Goal: Register for event/course: Sign up to attend an event or enroll in a course

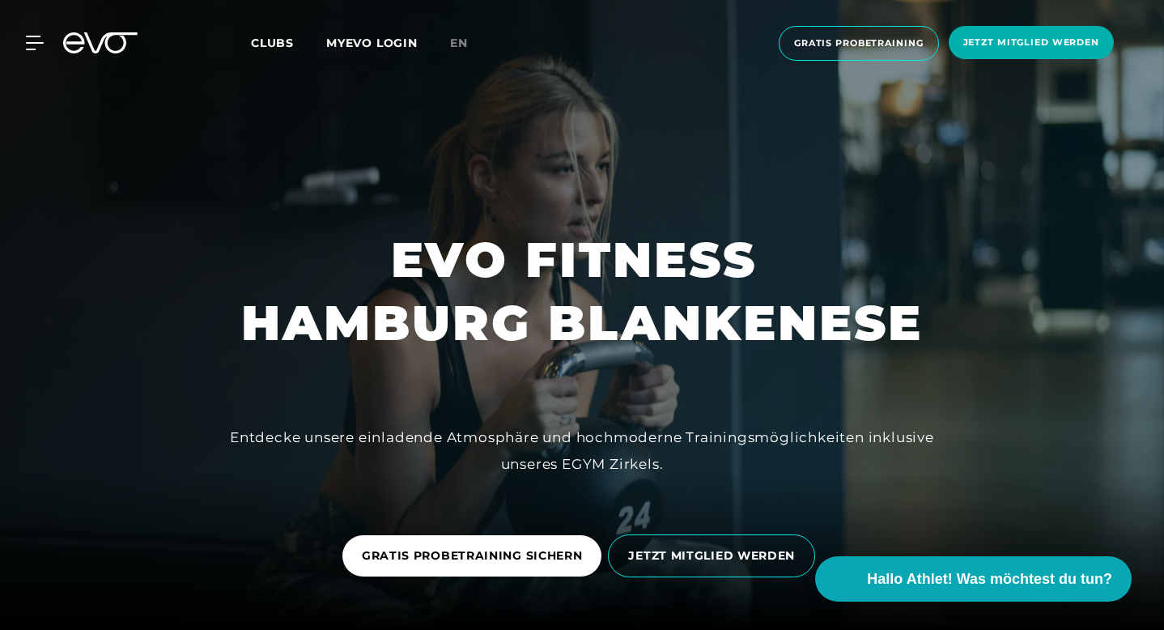
click at [276, 45] on span "Clubs" at bounding box center [272, 43] width 43 height 15
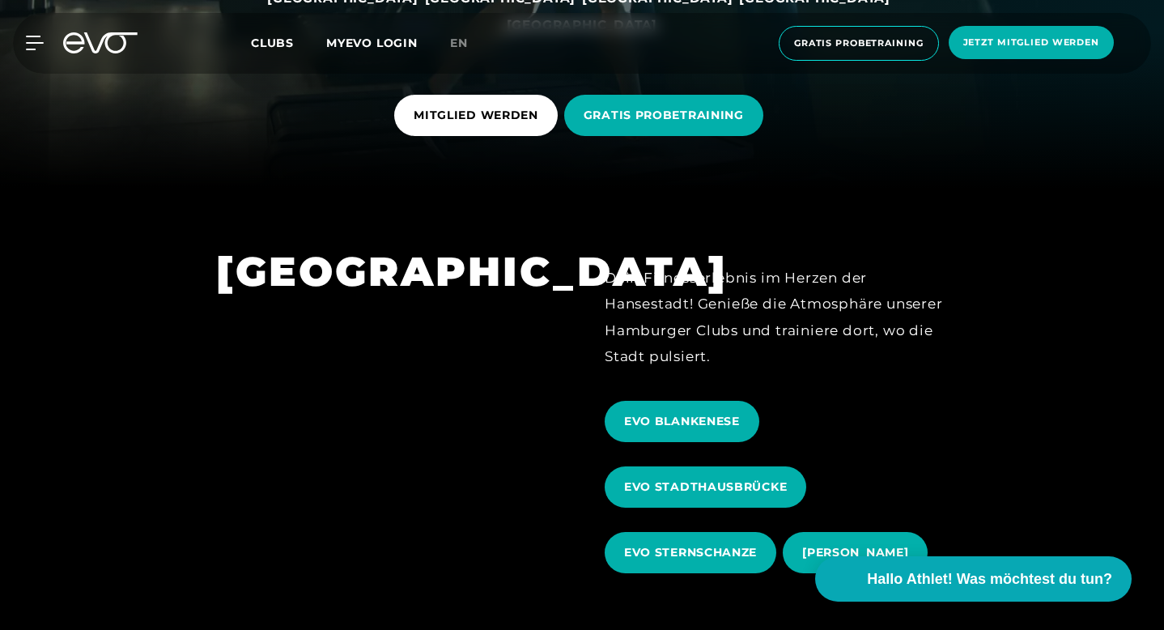
scroll to position [443, 0]
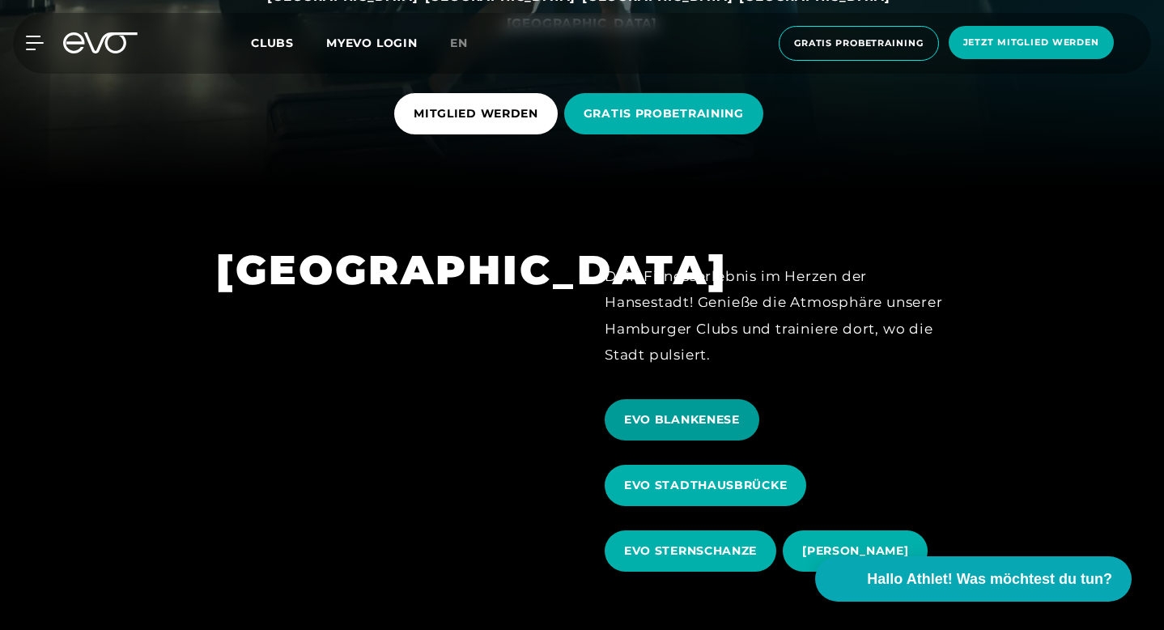
click at [723, 411] on span "EVO BLANKENESE" at bounding box center [682, 419] width 116 height 17
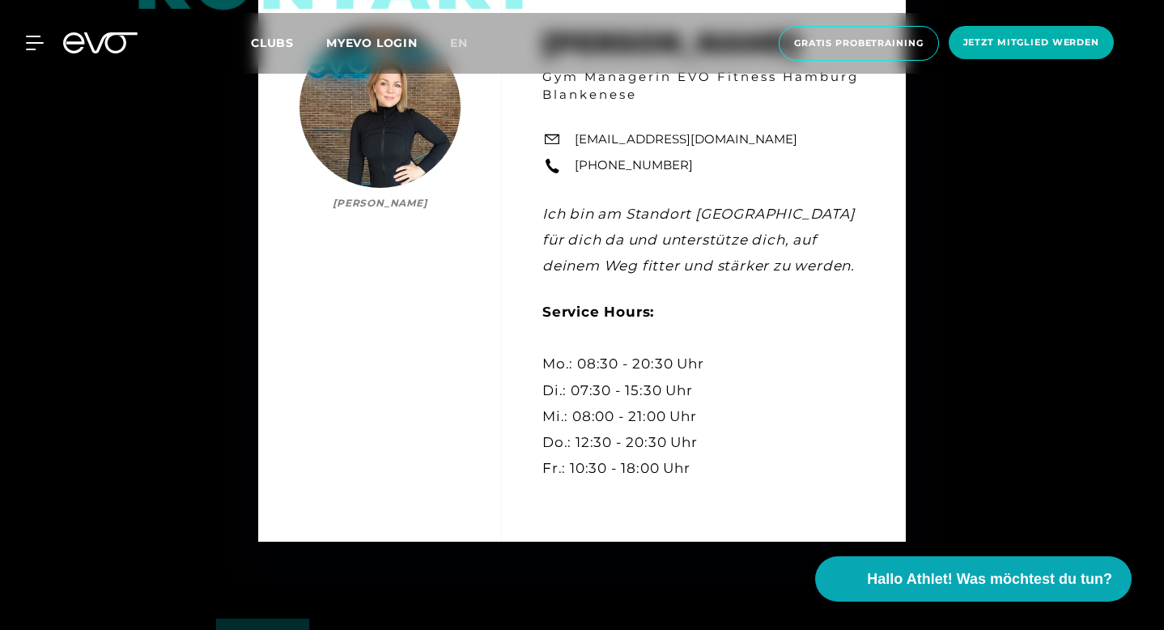
scroll to position [4471, 0]
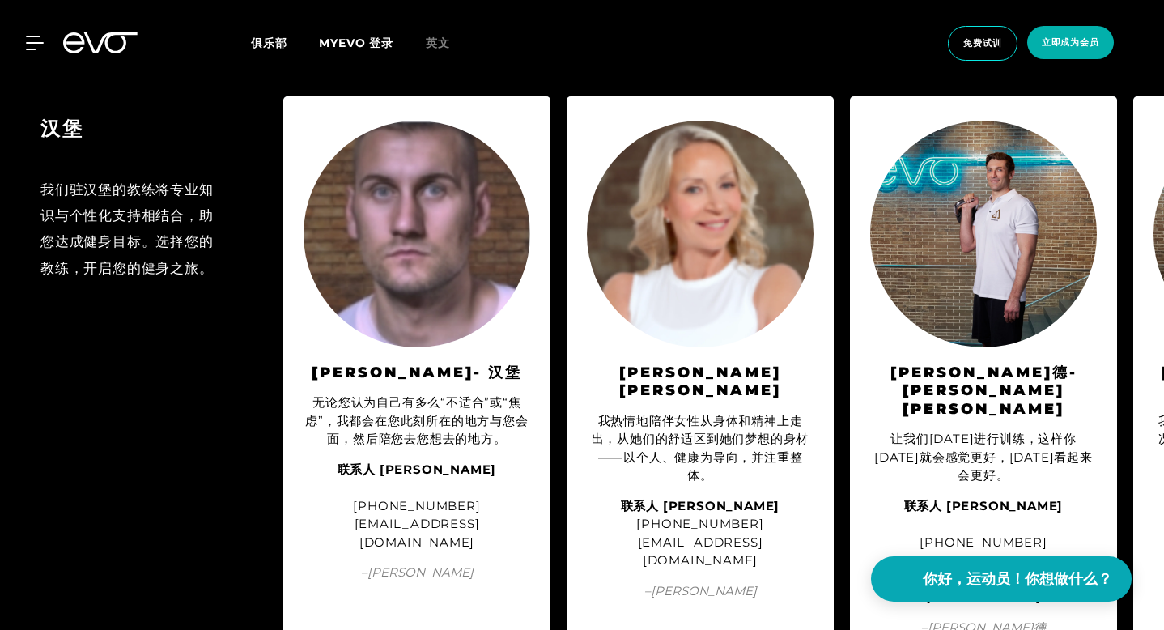
click at [130, 465] on div "汉堡 我们驻汉堡的教练将专业知识与个性化支持相结合，助您达成健身目标。选择您的教练，开启您的健身之旅。" at bounding box center [133, 378] width 267 height 565
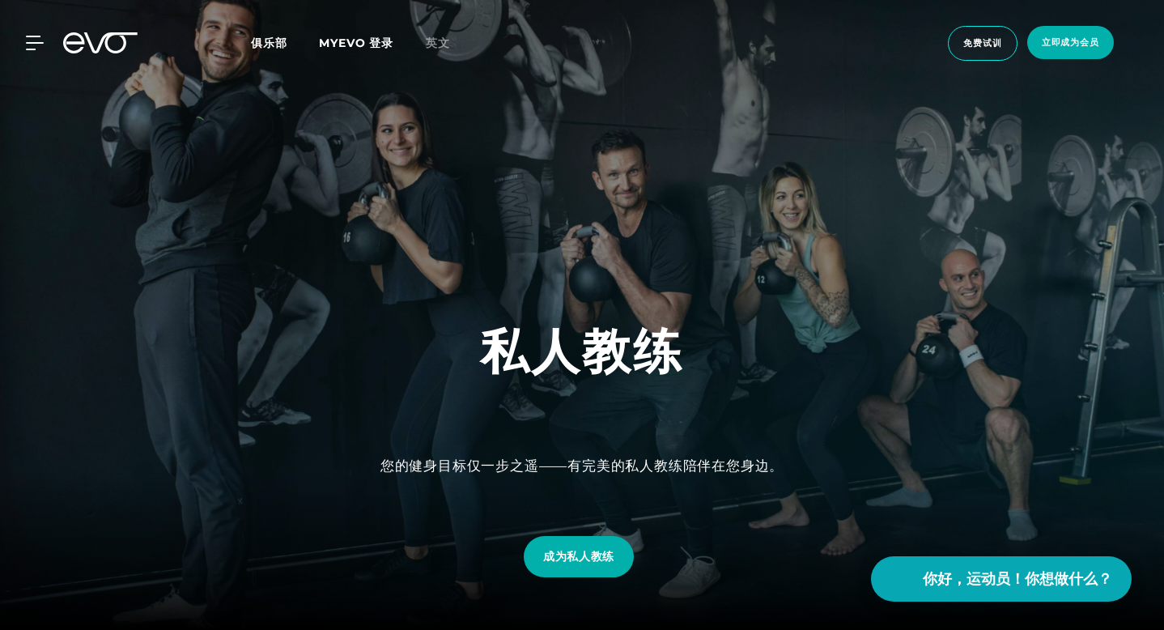
click at [275, 45] on font "俱乐部" at bounding box center [269, 43] width 36 height 15
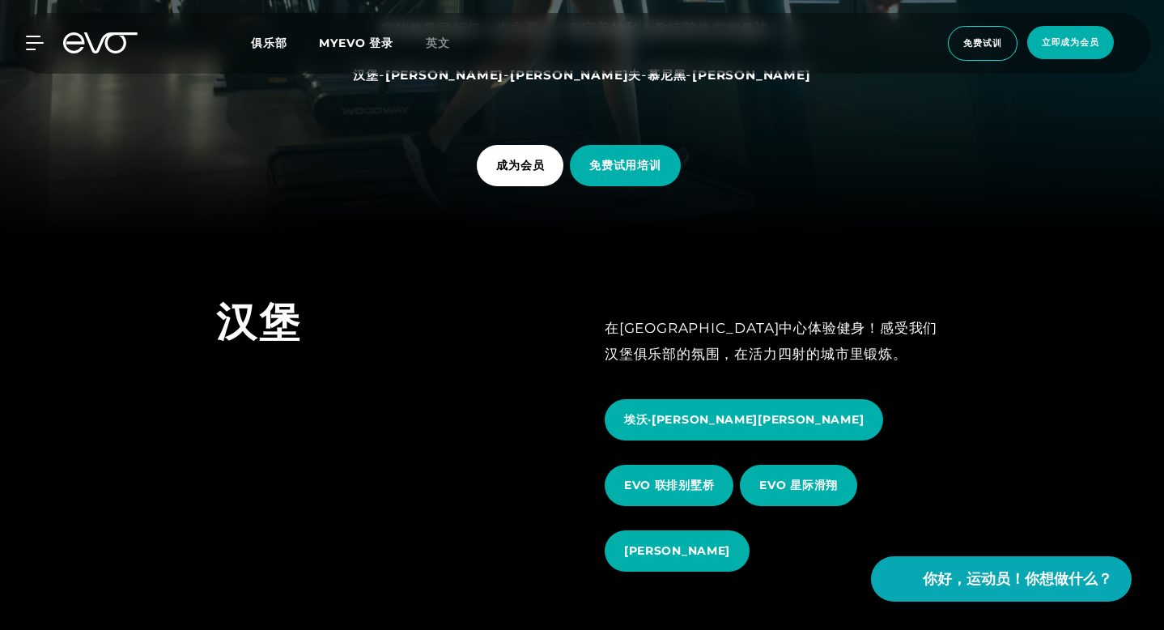
scroll to position [392, 0]
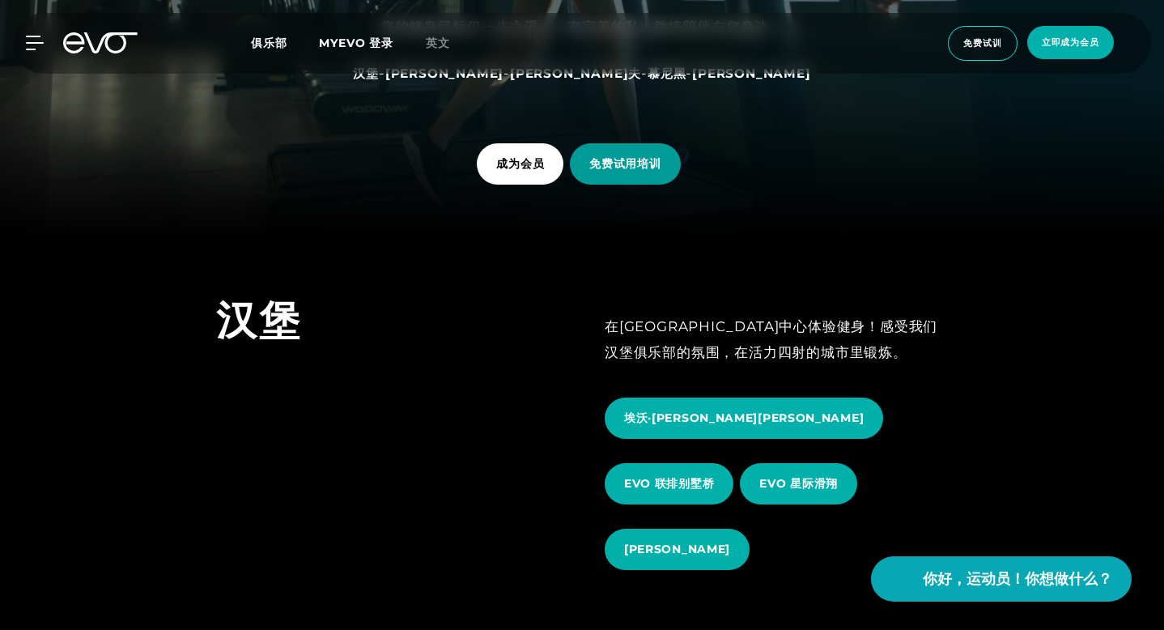
click at [657, 165] on font "免费试用培训" at bounding box center [624, 163] width 71 height 15
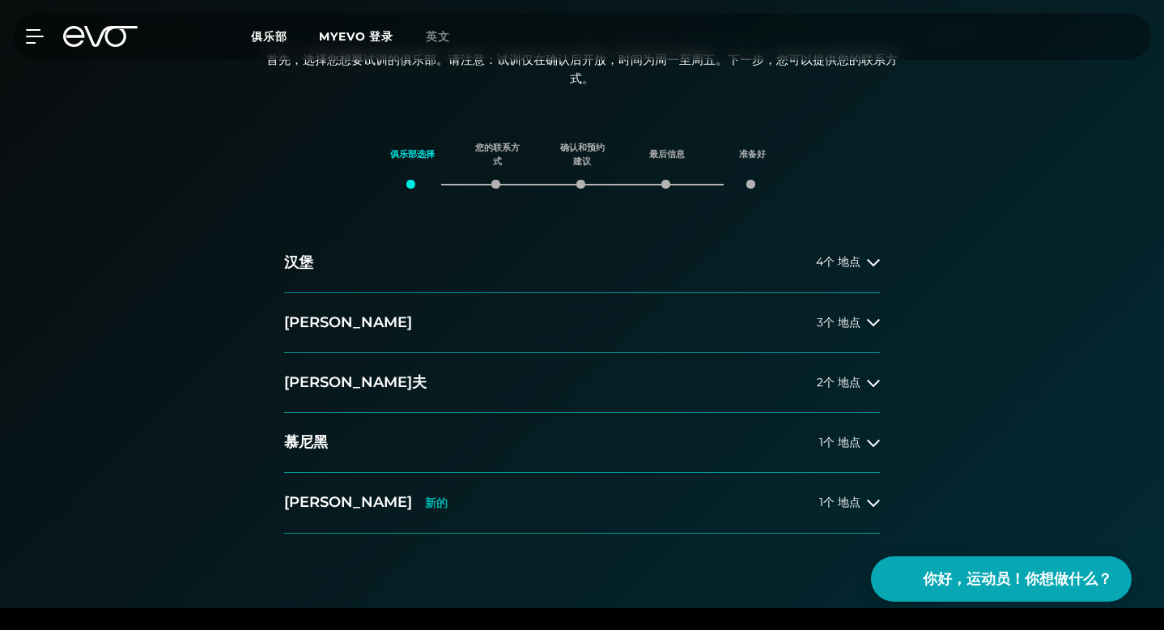
scroll to position [160, 0]
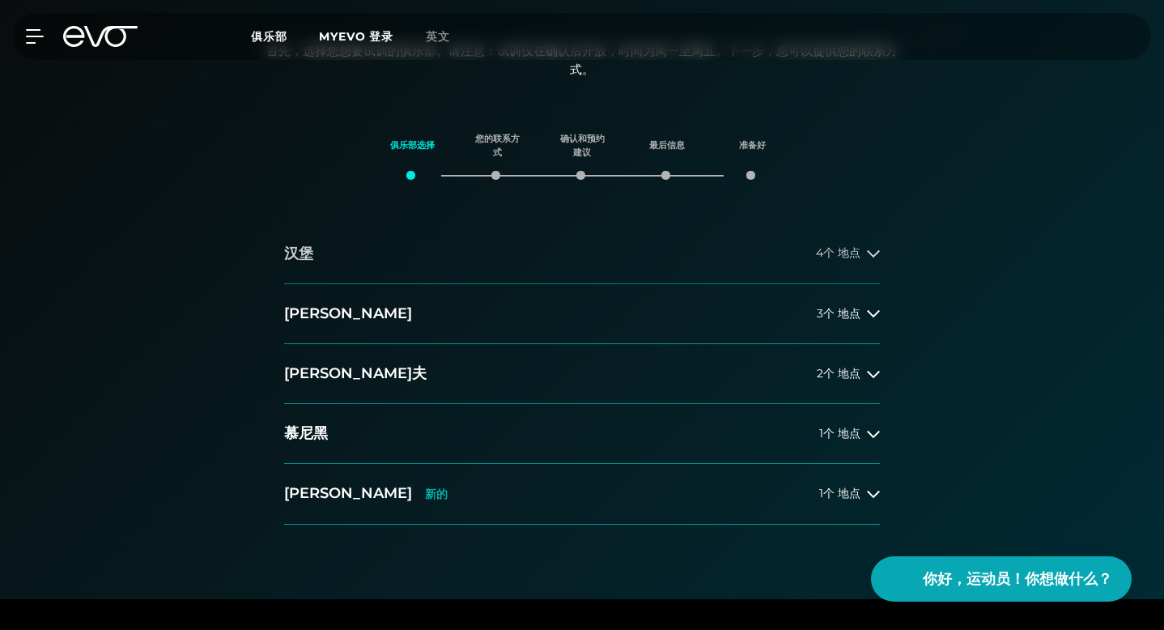
click at [864, 245] on button "汉堡 4个 地点" at bounding box center [582, 254] width 596 height 60
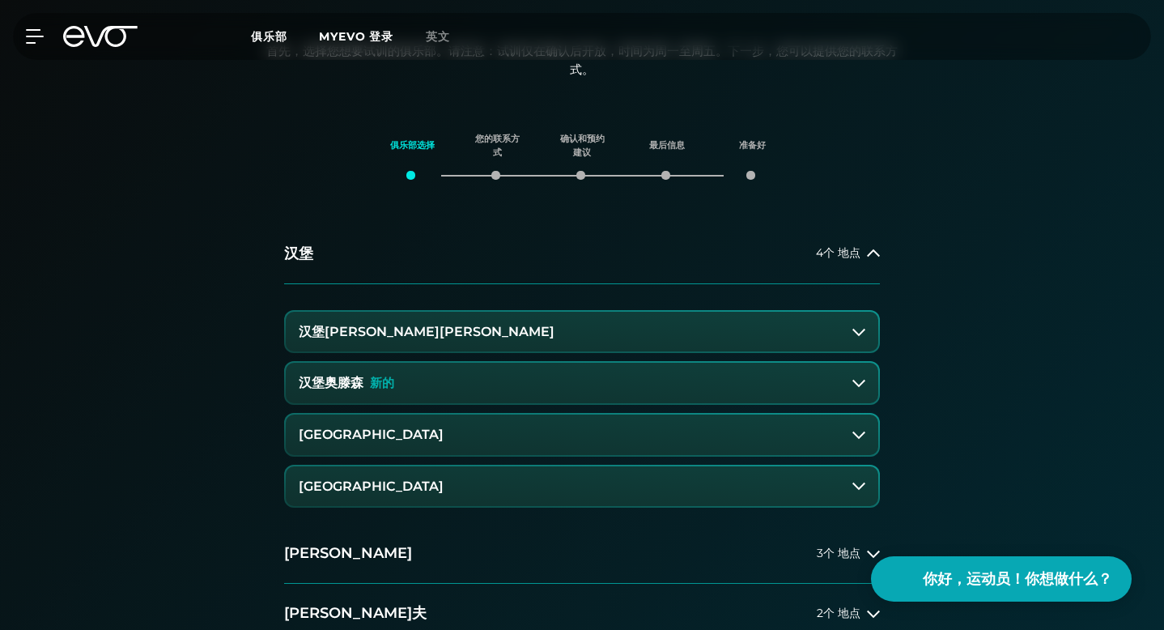
click at [370, 328] on font "汉堡[PERSON_NAME][PERSON_NAME]" at bounding box center [427, 331] width 256 height 15
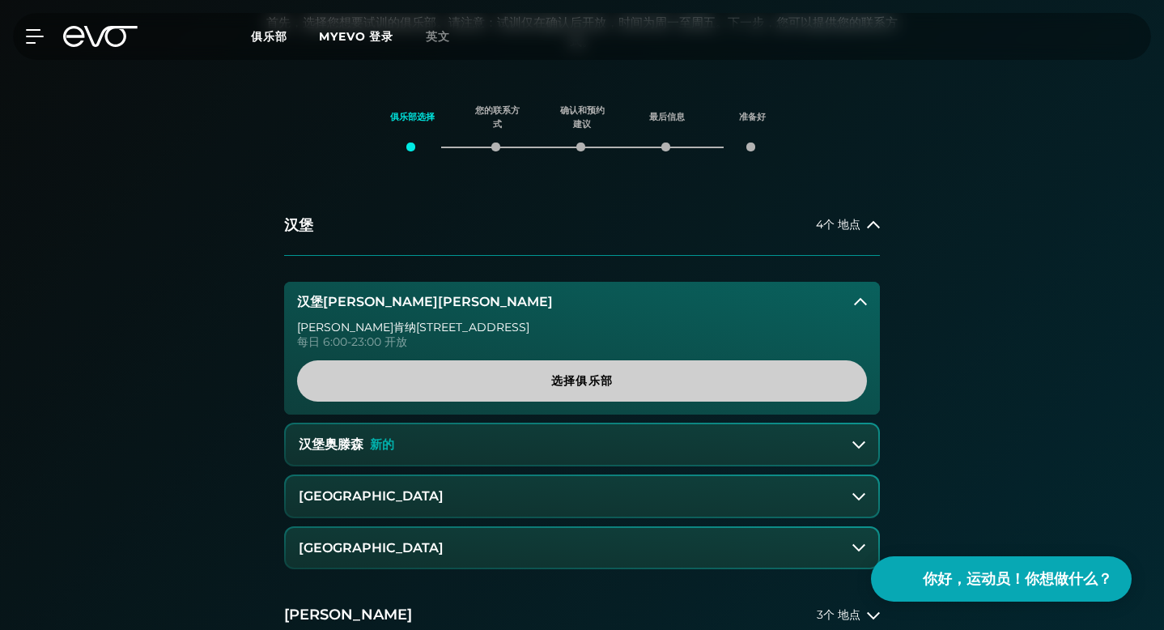
scroll to position [193, 0]
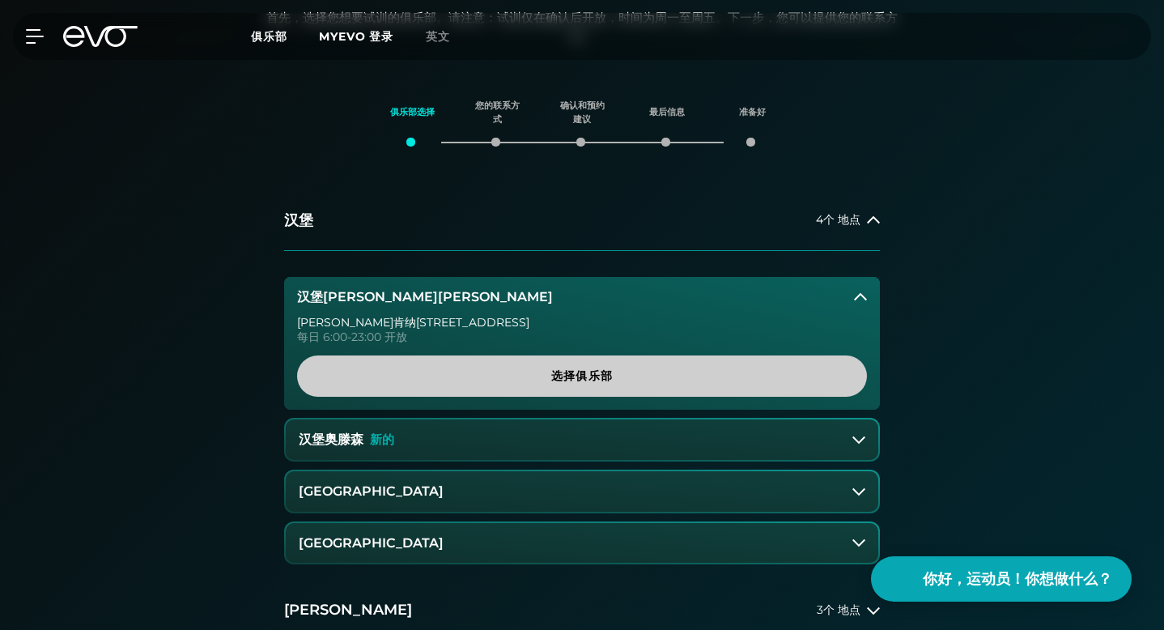
click at [579, 377] on font "选择俱乐部" at bounding box center [582, 375] width 62 height 15
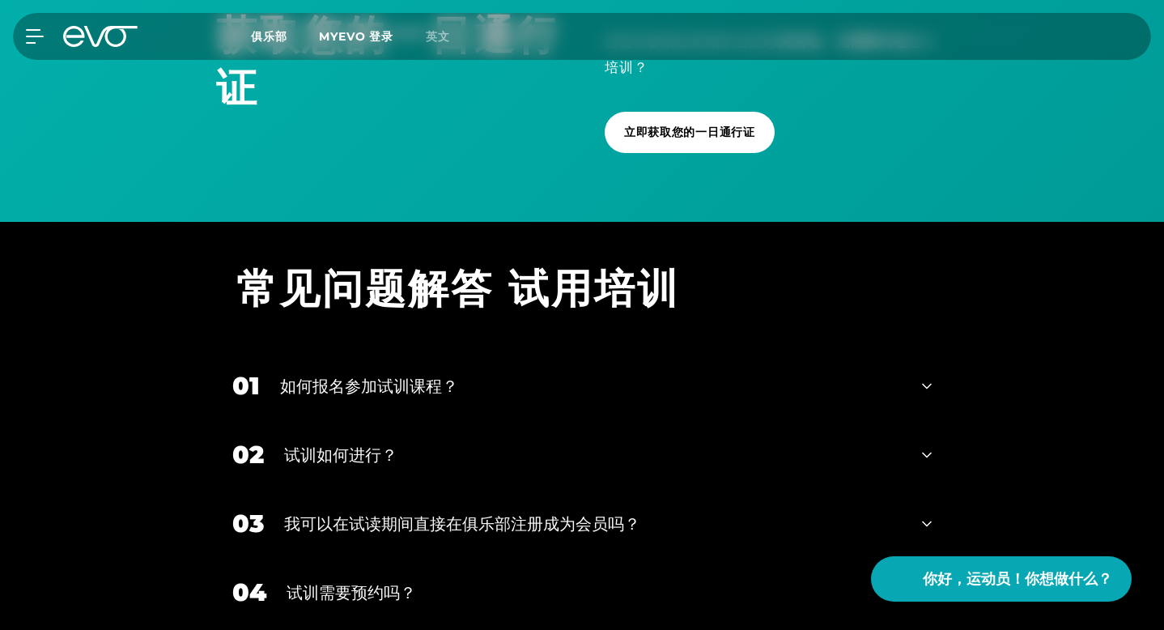
scroll to position [1528, 0]
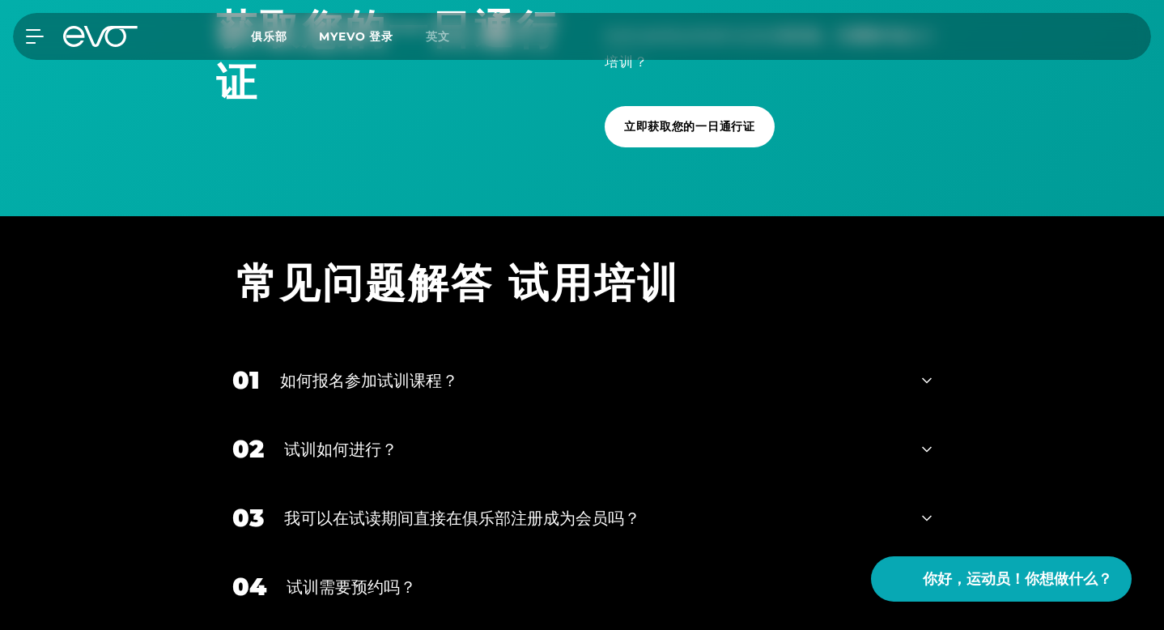
click at [312, 371] on font "如何报名参加试训课程？" at bounding box center [369, 380] width 178 height 19
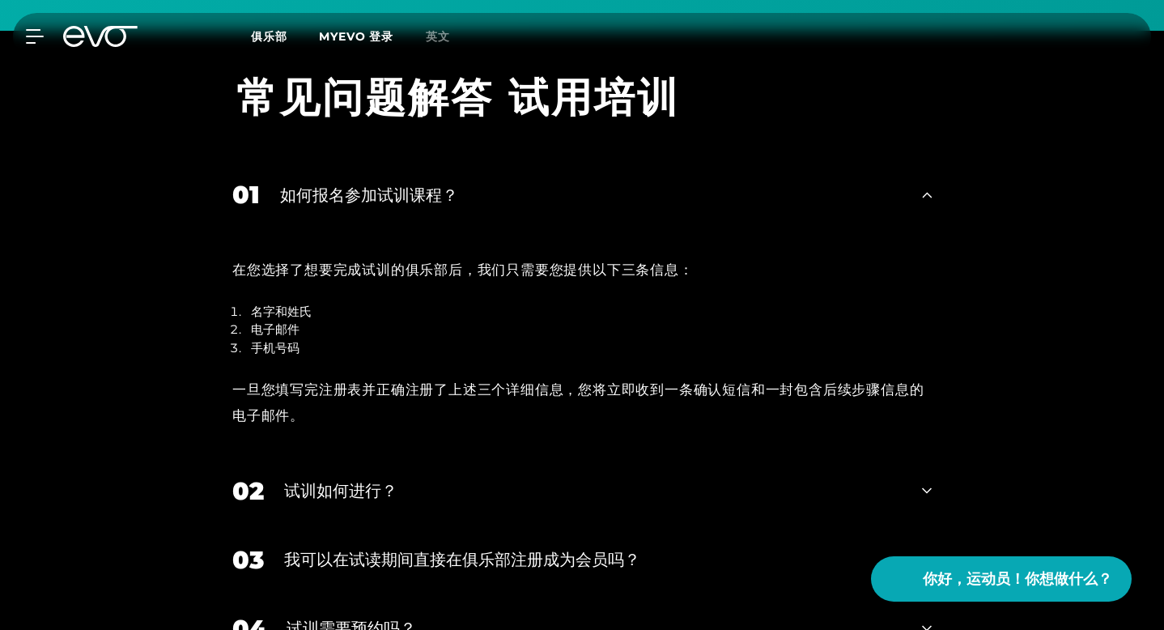
scroll to position [1816, 0]
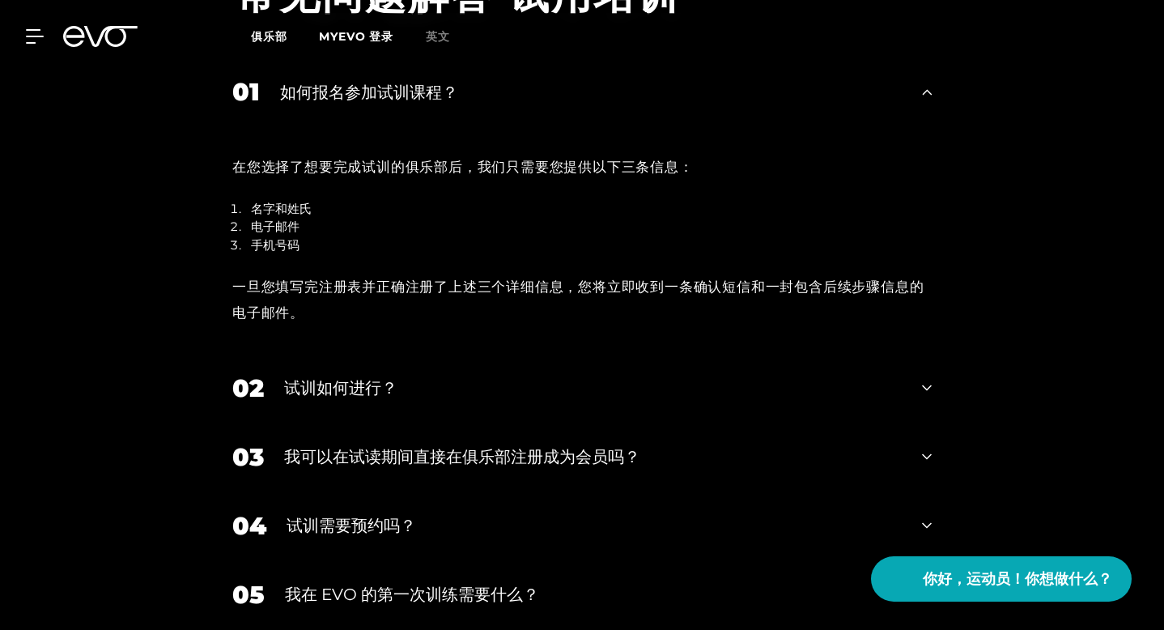
click at [284, 378] on font "试训如何进行？" at bounding box center [340, 387] width 113 height 19
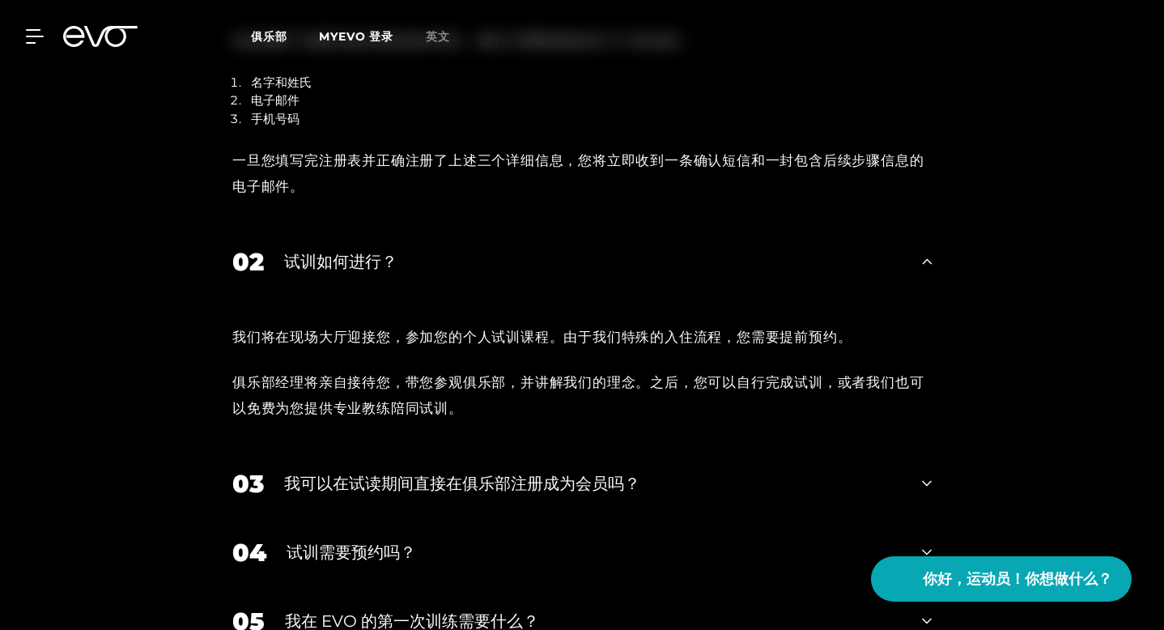
scroll to position [1943, 0]
click at [284, 473] on font "我可以在试读期间直接在俱乐部注册成为会员吗？" at bounding box center [462, 482] width 356 height 19
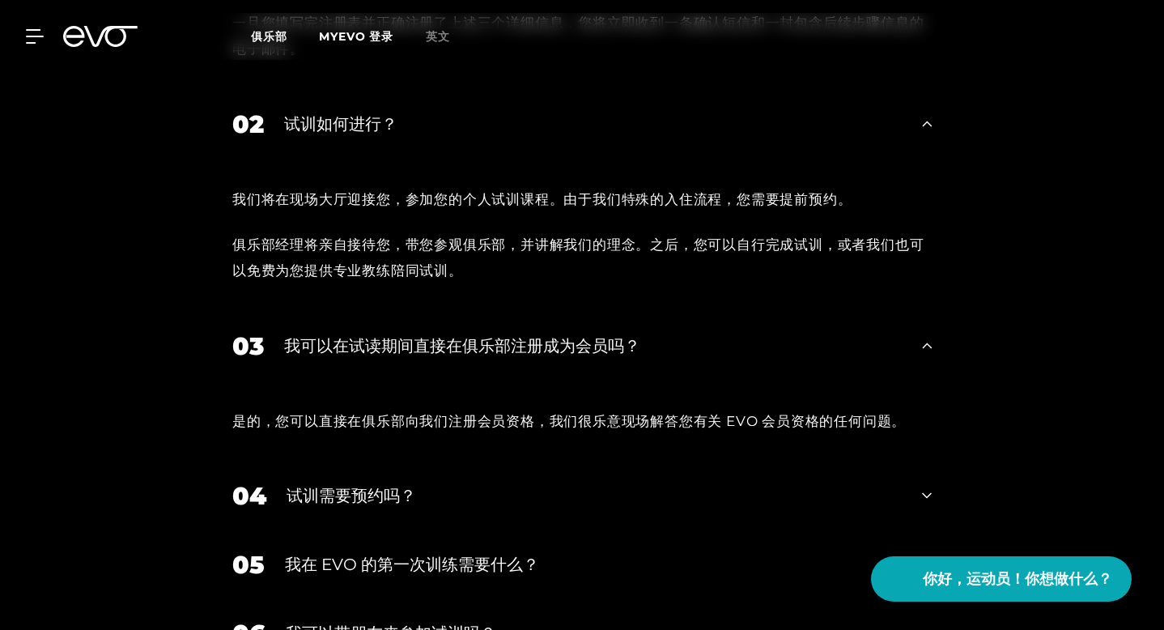
click at [222, 461] on div "04 试训需要预约吗？" at bounding box center [582, 495] width 732 height 69
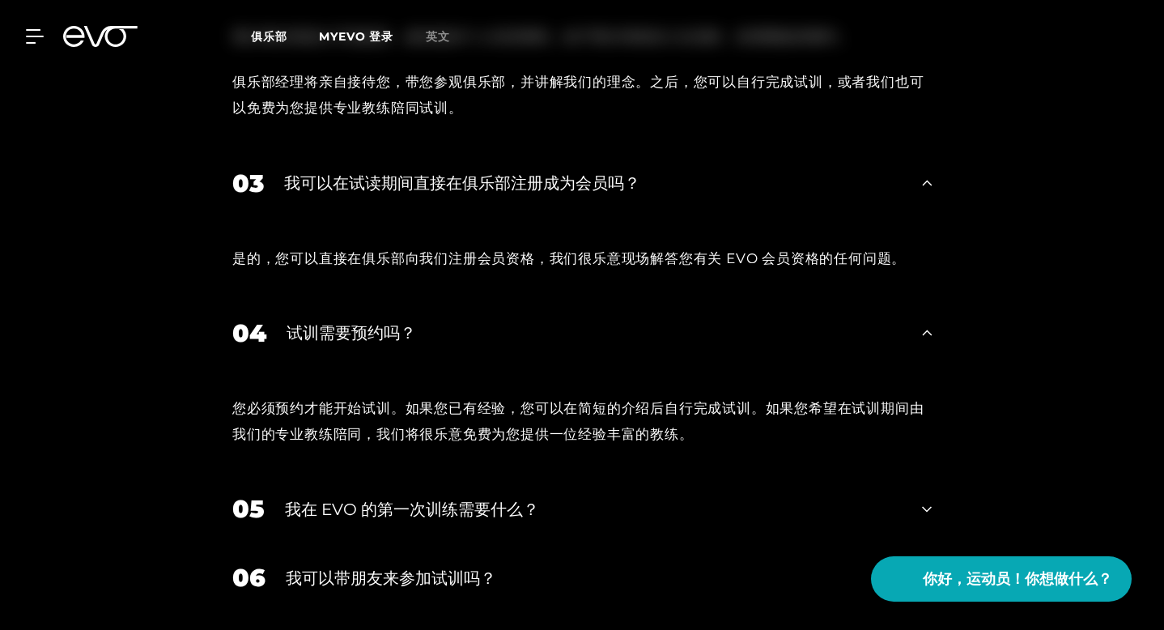
scroll to position [2284, 0]
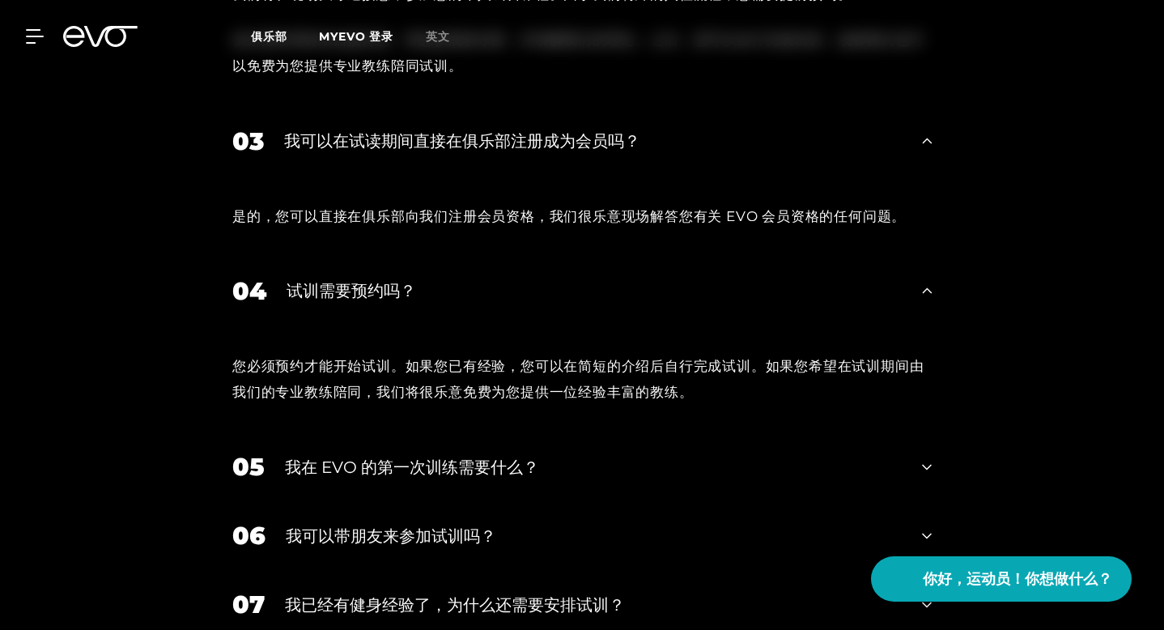
click at [285, 457] on font "我在 EVO 的第一次训练需要什么？" at bounding box center [412, 466] width 254 height 19
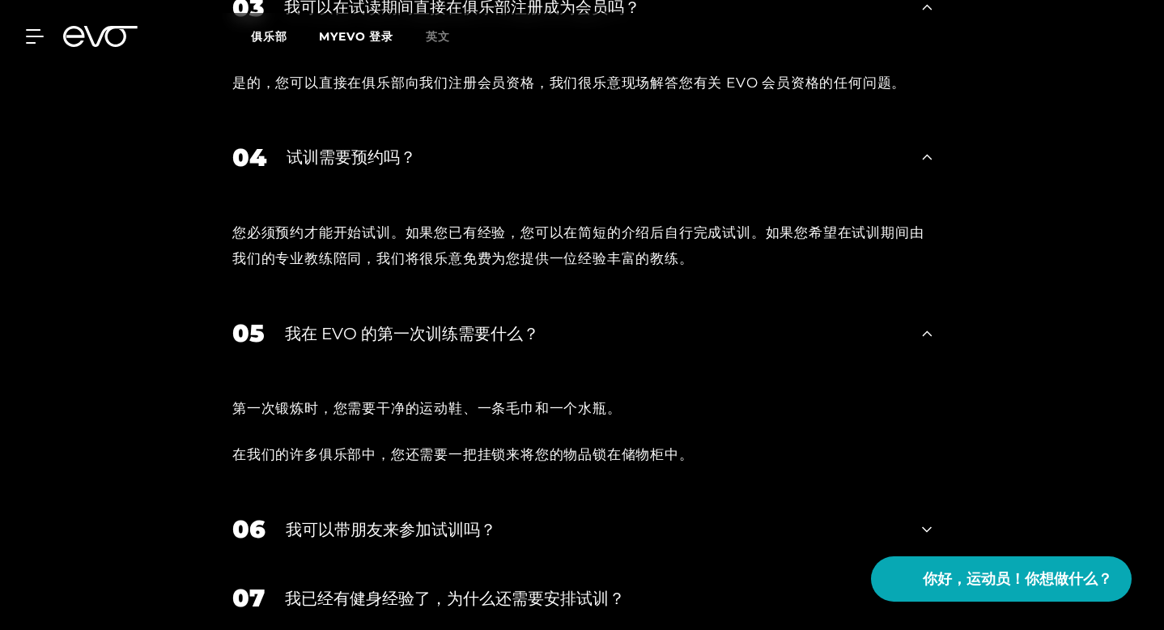
scroll to position [2423, 0]
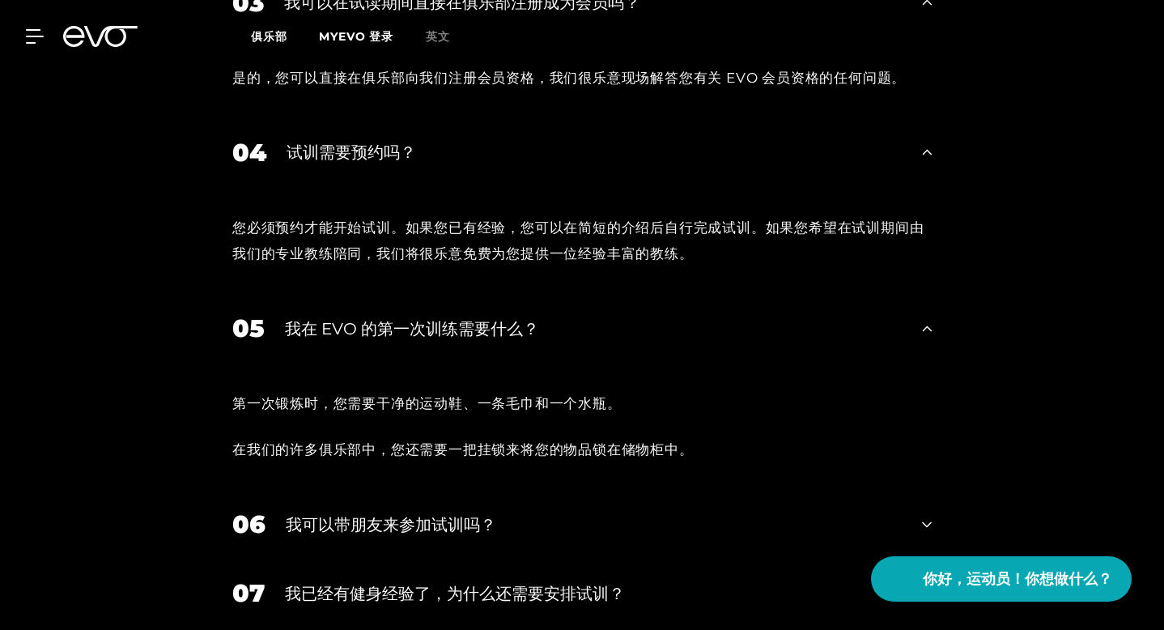
click at [286, 515] on font "我可以带朋友来参加试训吗？" at bounding box center [391, 524] width 210 height 19
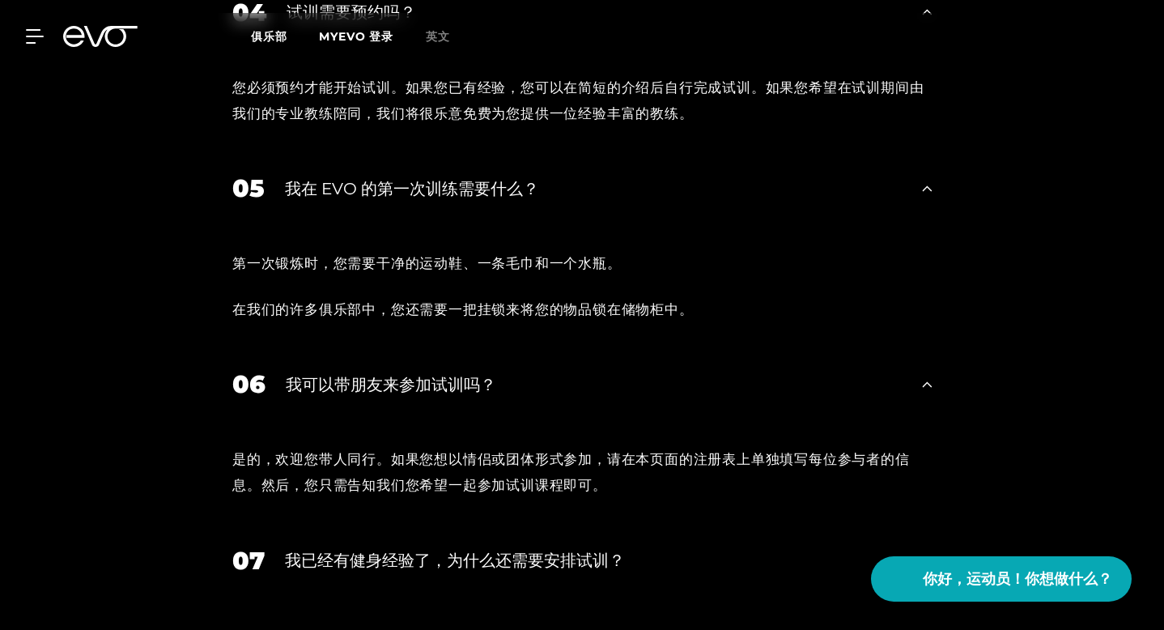
scroll to position [2570, 0]
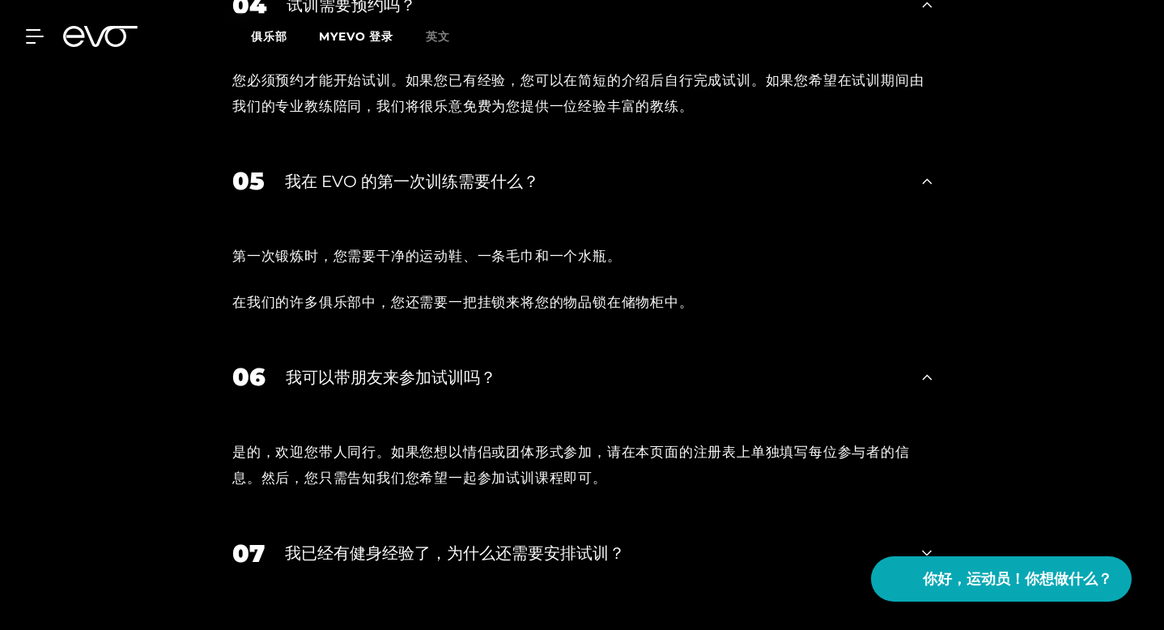
click at [285, 543] on font "我已经有健身经验了，为什么还需要安排试训？" at bounding box center [455, 552] width 340 height 19
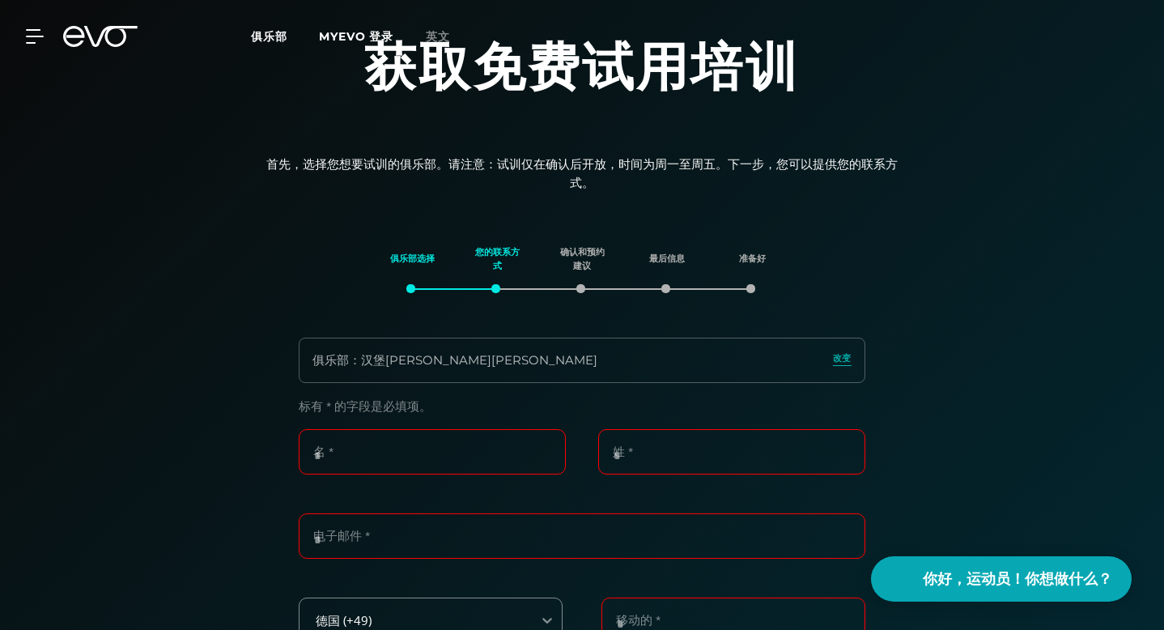
scroll to position [0, 0]
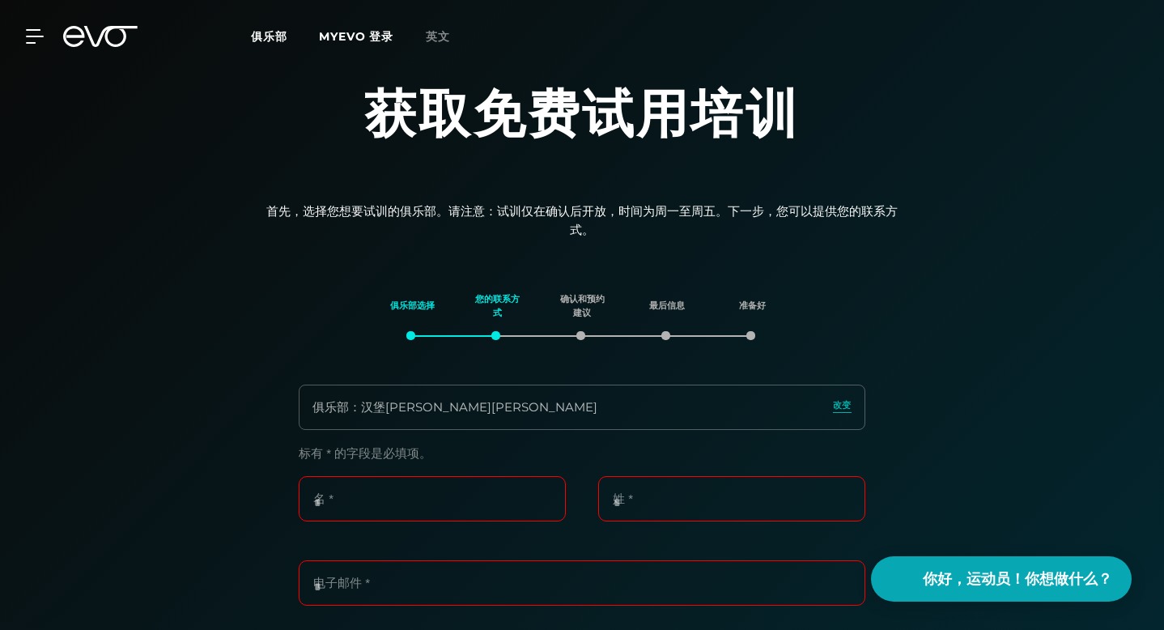
click at [275, 39] on font "俱乐部" at bounding box center [269, 36] width 36 height 15
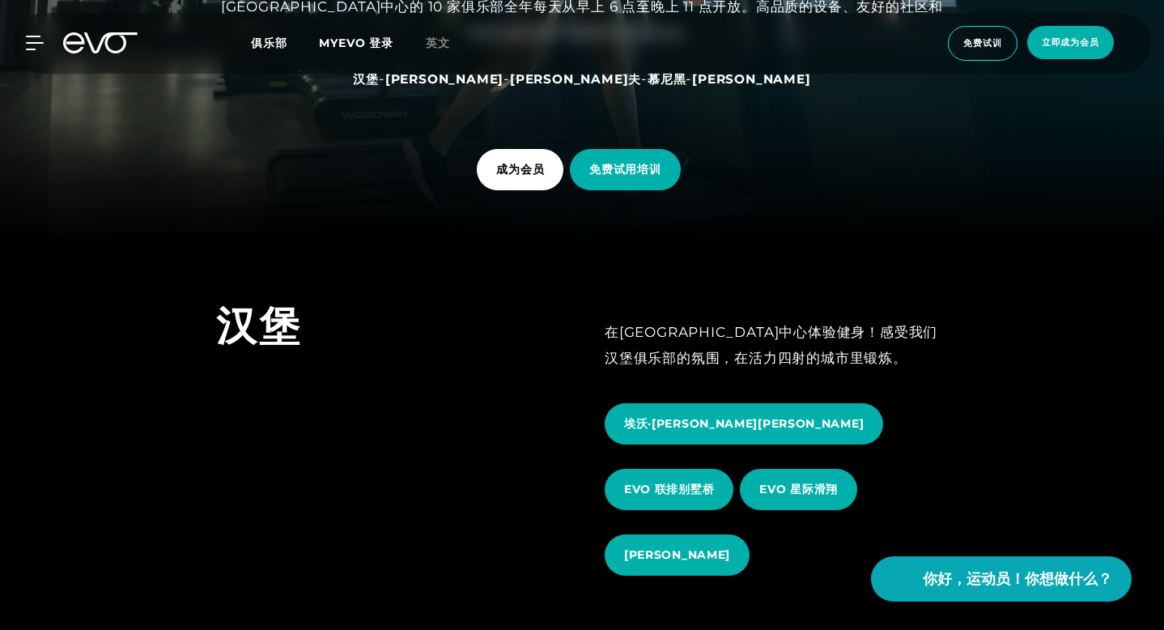
scroll to position [397, 0]
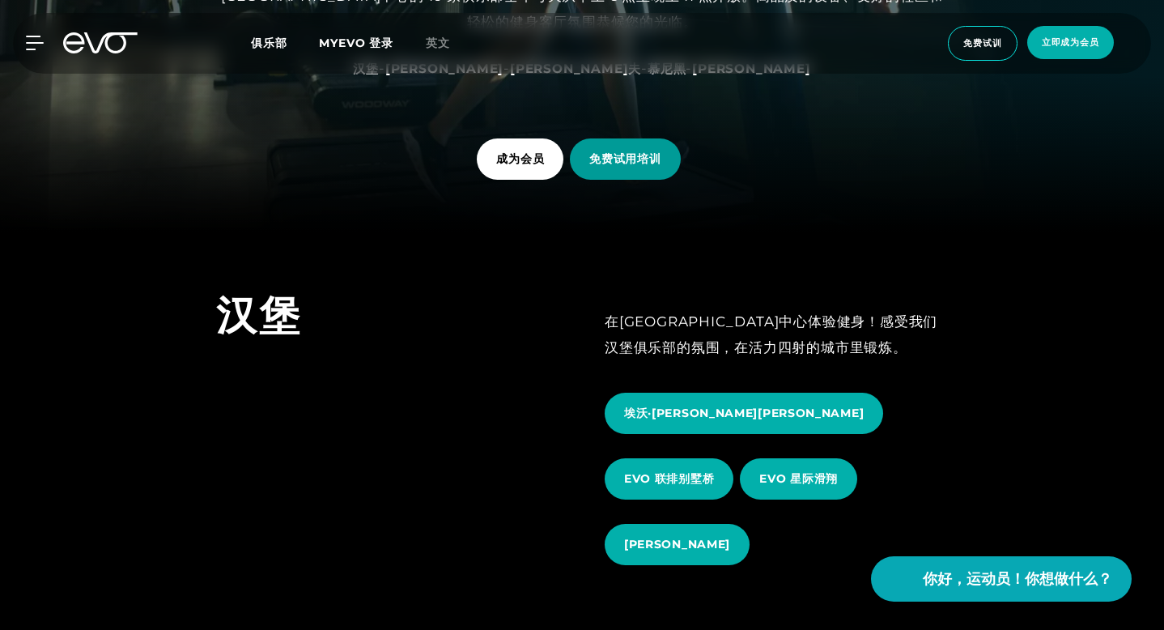
click at [651, 169] on span "免费试用培训" at bounding box center [625, 158] width 110 height 41
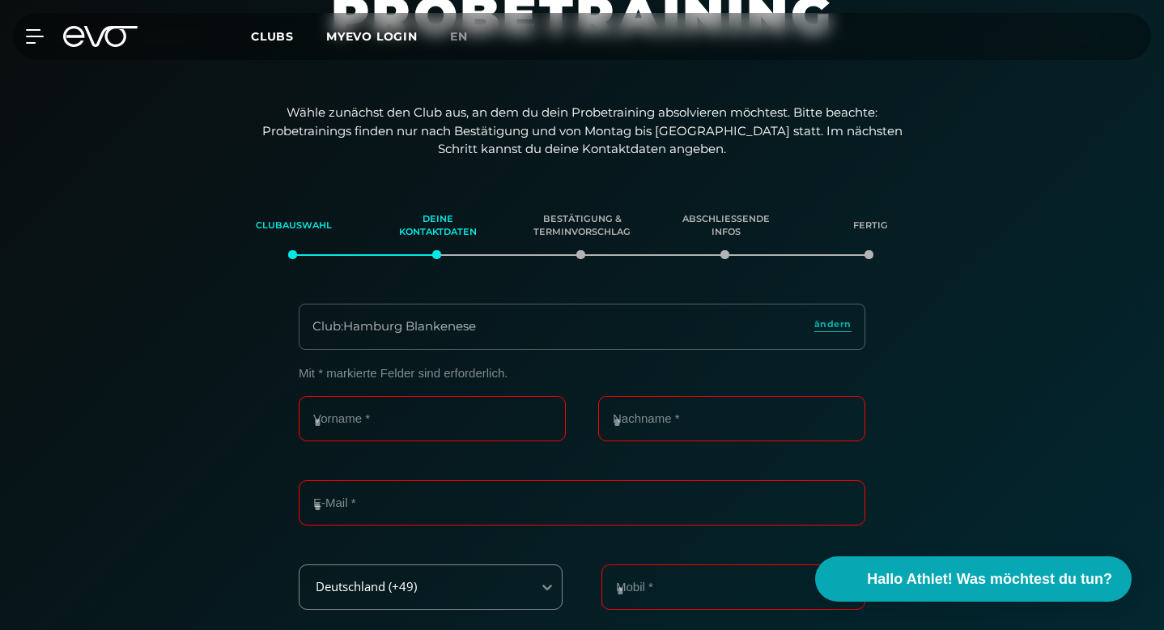
scroll to position [230, 0]
click at [464, 394] on input "Vorname *" at bounding box center [432, 416] width 267 height 45
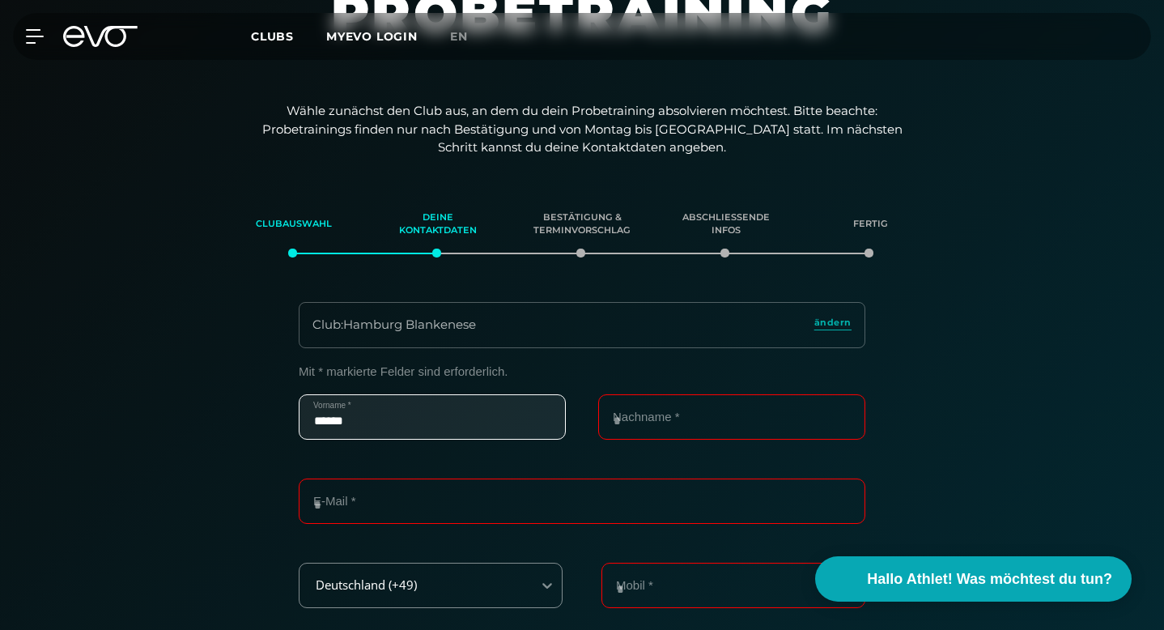
type input "******"
click at [749, 394] on input "Nachname *" at bounding box center [731, 416] width 267 height 45
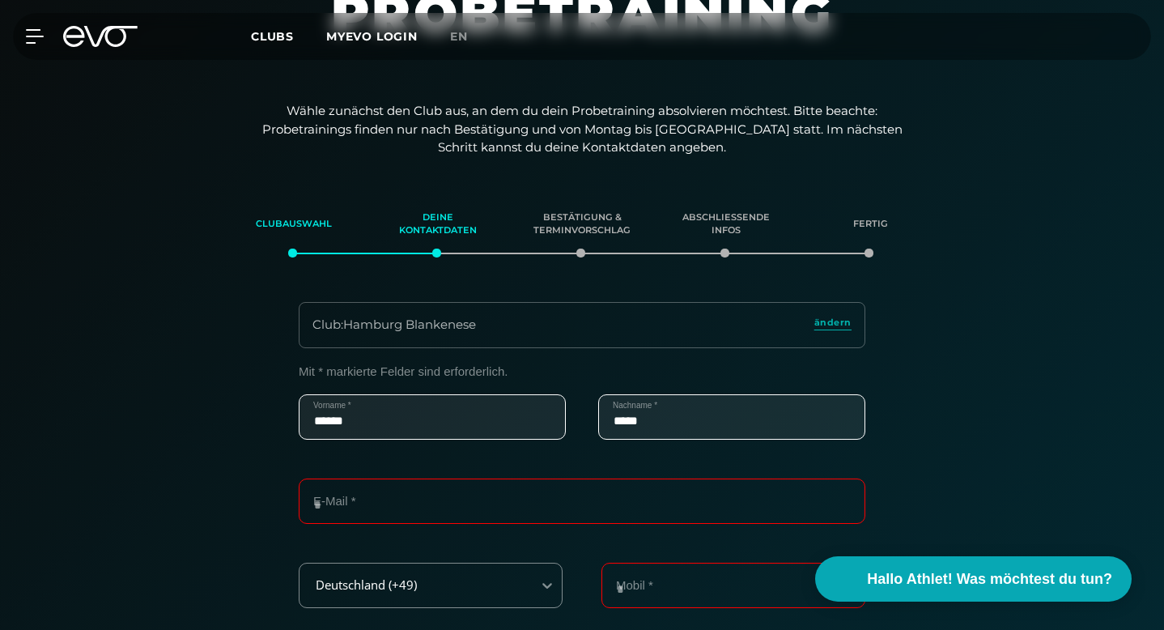
click at [749, 394] on input "*****" at bounding box center [731, 416] width 267 height 45
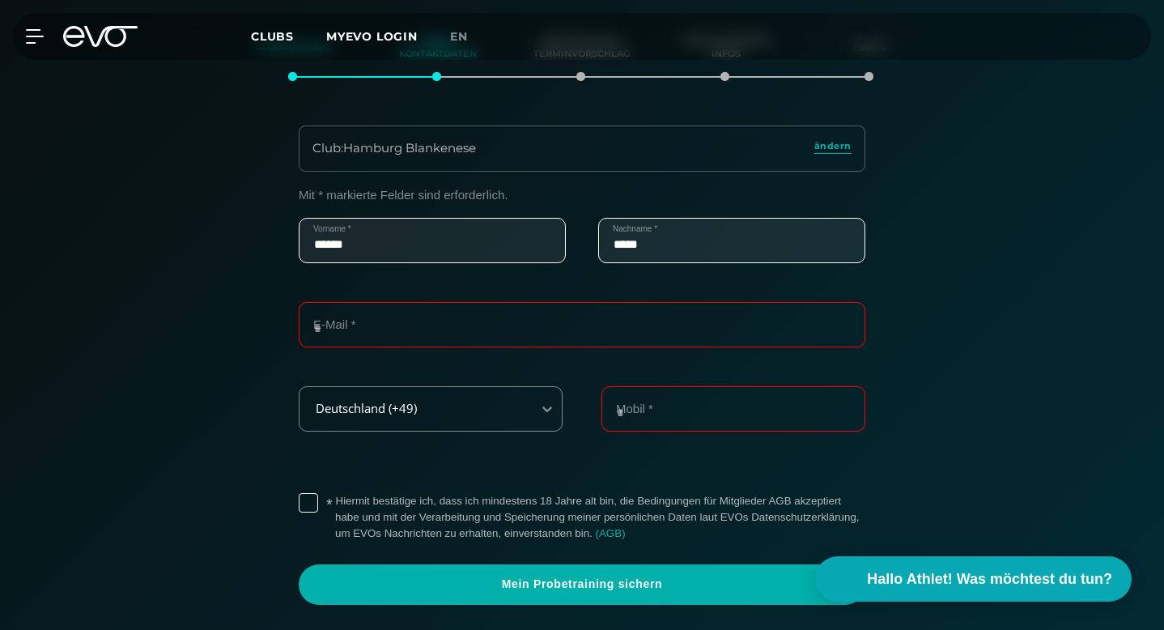
scroll to position [409, 0]
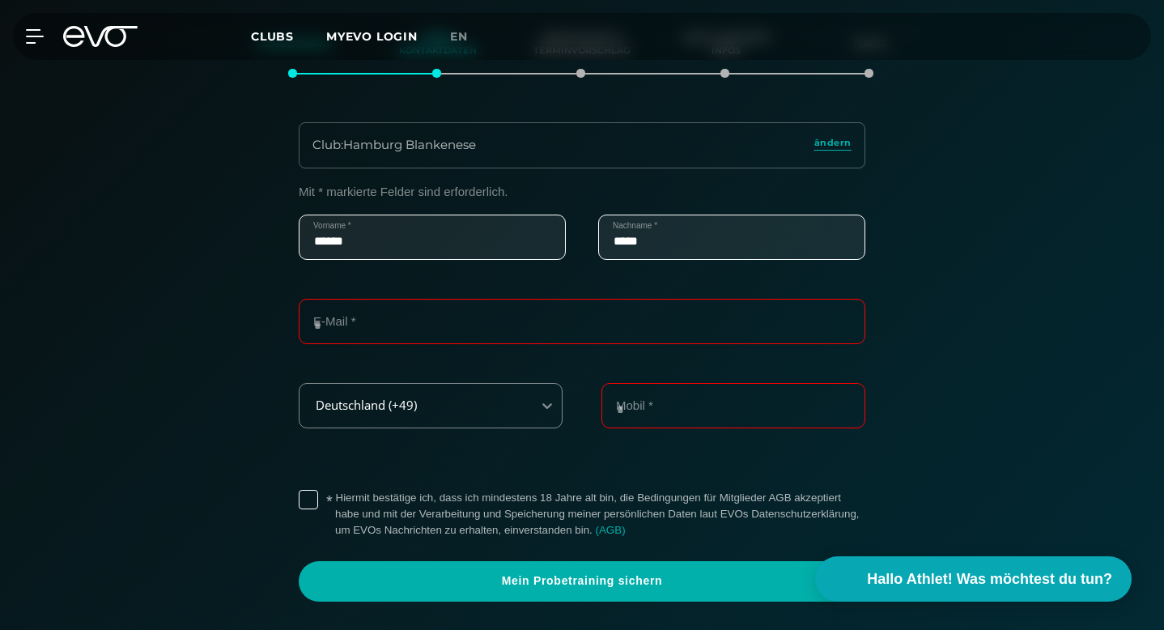
type input "*****"
drag, startPoint x: 367, startPoint y: 183, endPoint x: 288, endPoint y: 186, distance: 78.6
click at [288, 185] on div "Mit * markierte Felder sind erforderlich. ****** Vorname * ***** Nachname * E-M…" at bounding box center [581, 393] width 605 height 417
type input "*******"
click at [711, 214] on input "*****" at bounding box center [731, 236] width 267 height 45
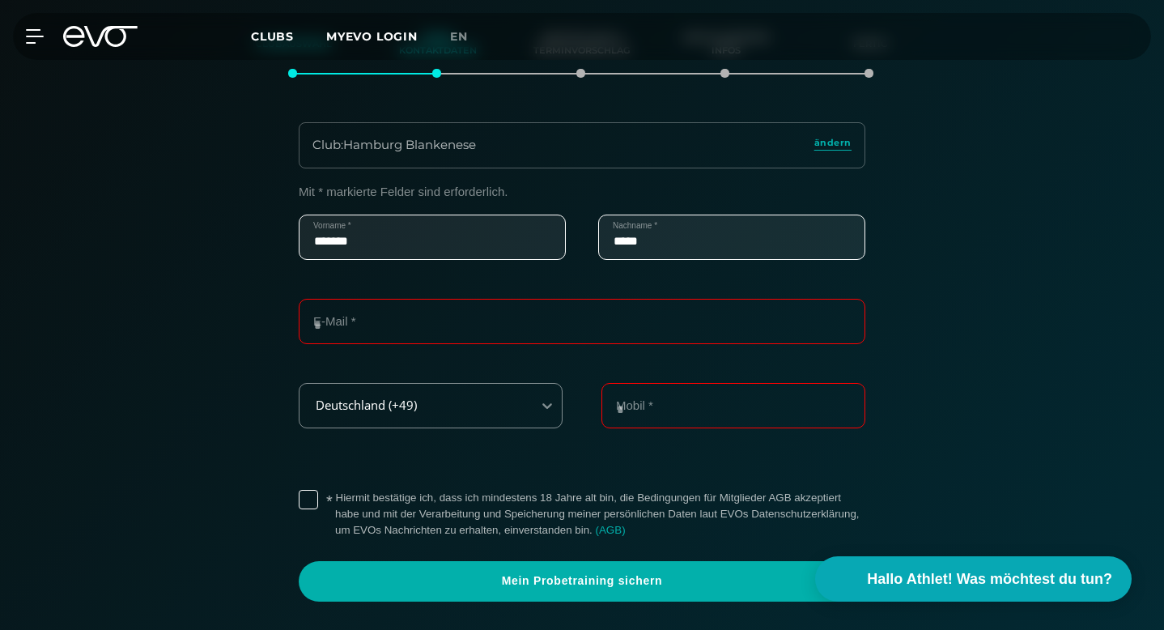
drag, startPoint x: 675, startPoint y: 183, endPoint x: 582, endPoint y: 180, distance: 93.1
click at [582, 214] on div "******* Vorname * ***** Nachname *" at bounding box center [582, 256] width 566 height 84
type input "****"
click at [384, 299] on input "E-Mail *" at bounding box center [582, 321] width 566 height 45
type input "**********"
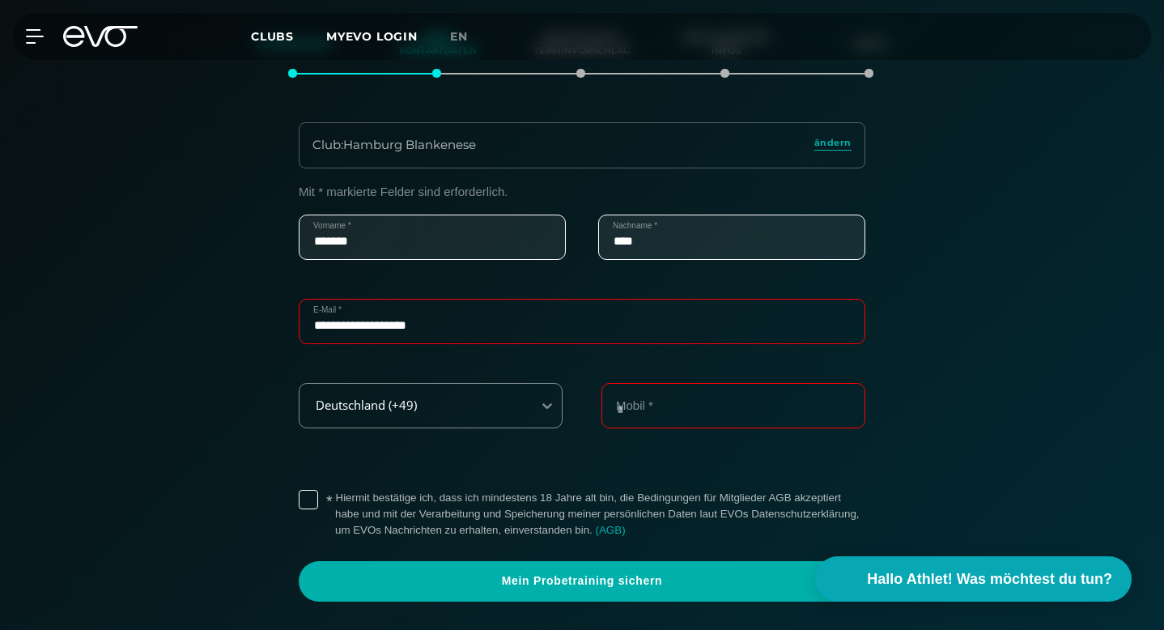
type input "**********"
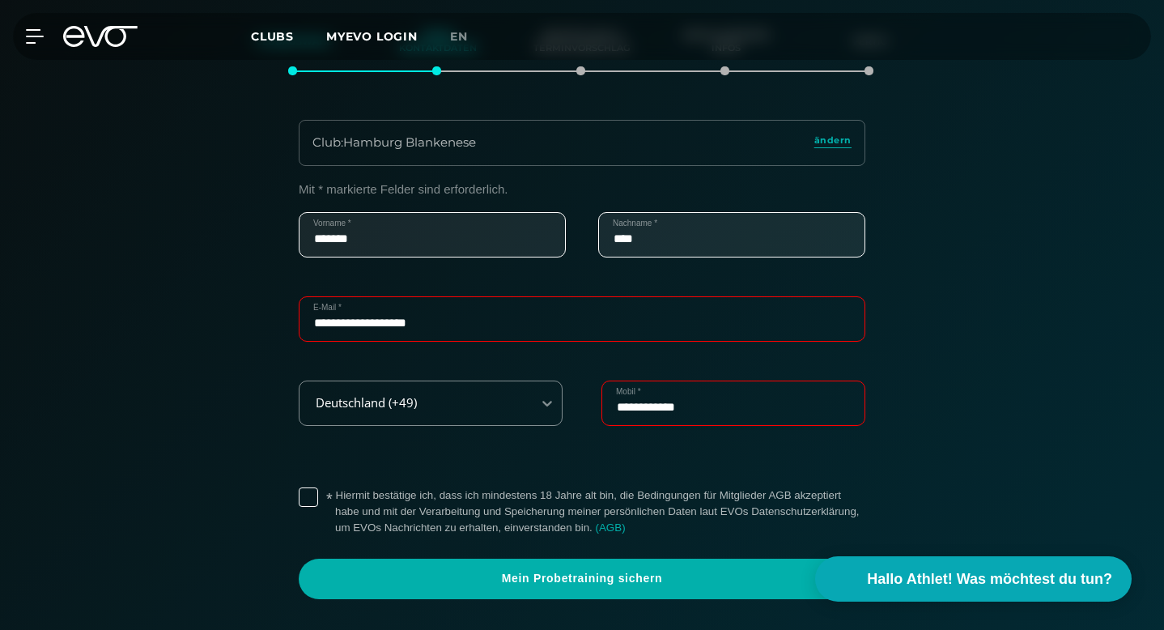
scroll to position [414, 0]
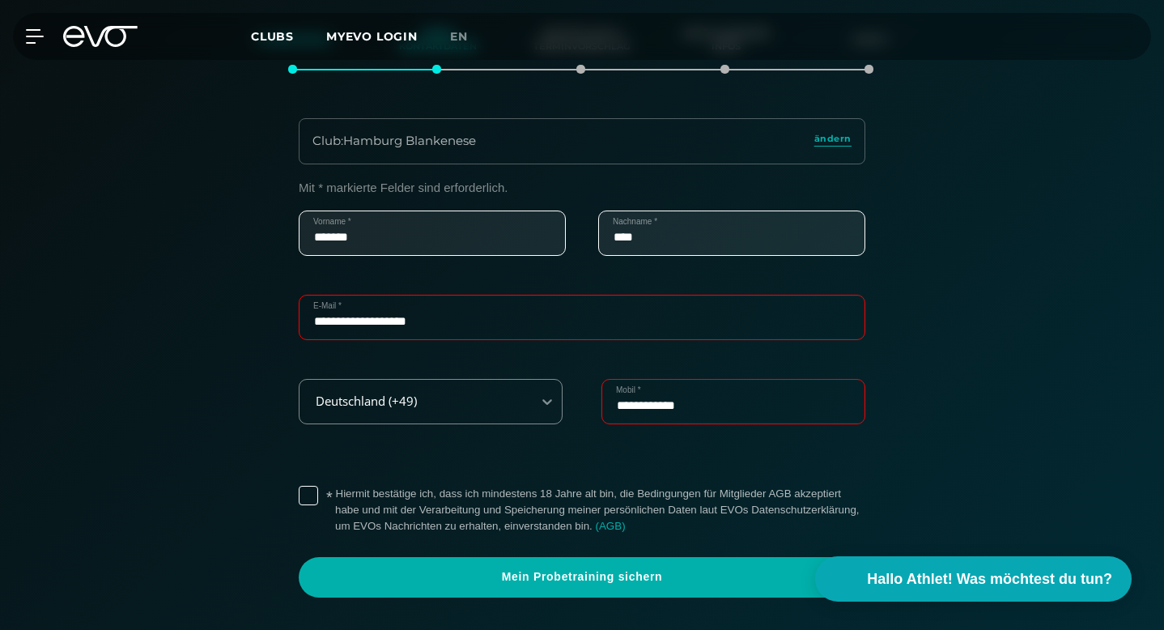
click at [335, 486] on label "* Hiermit bestätige ich, dass ich mindestens 18 Jahre alt bin, die Bedingungen …" at bounding box center [600, 510] width 530 height 49
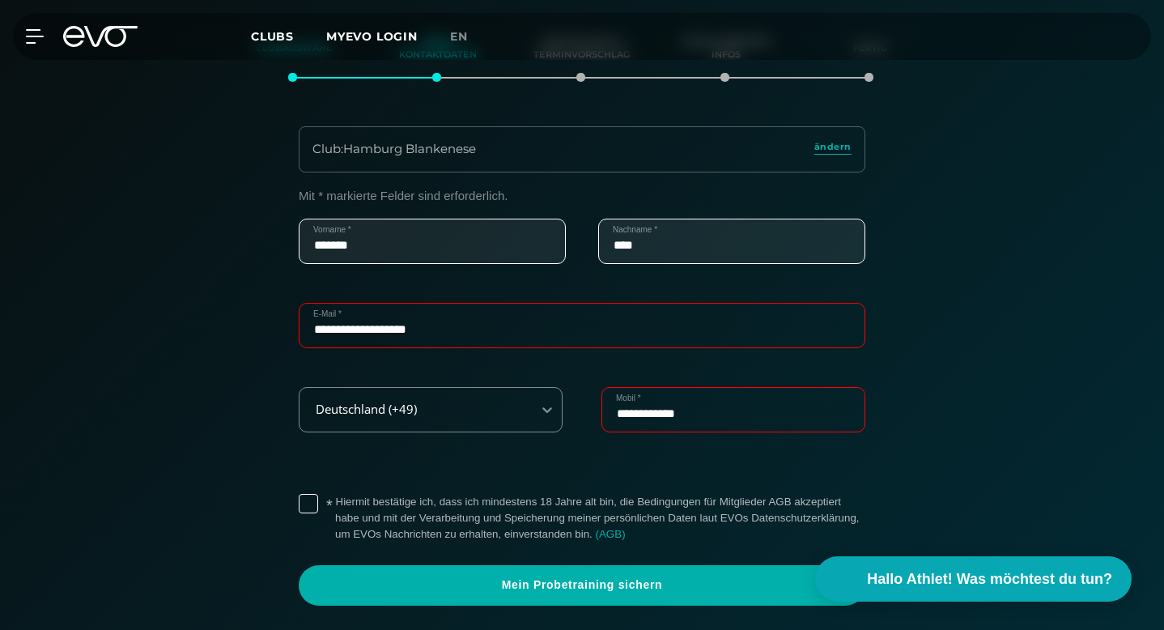
scroll to position [407, 0]
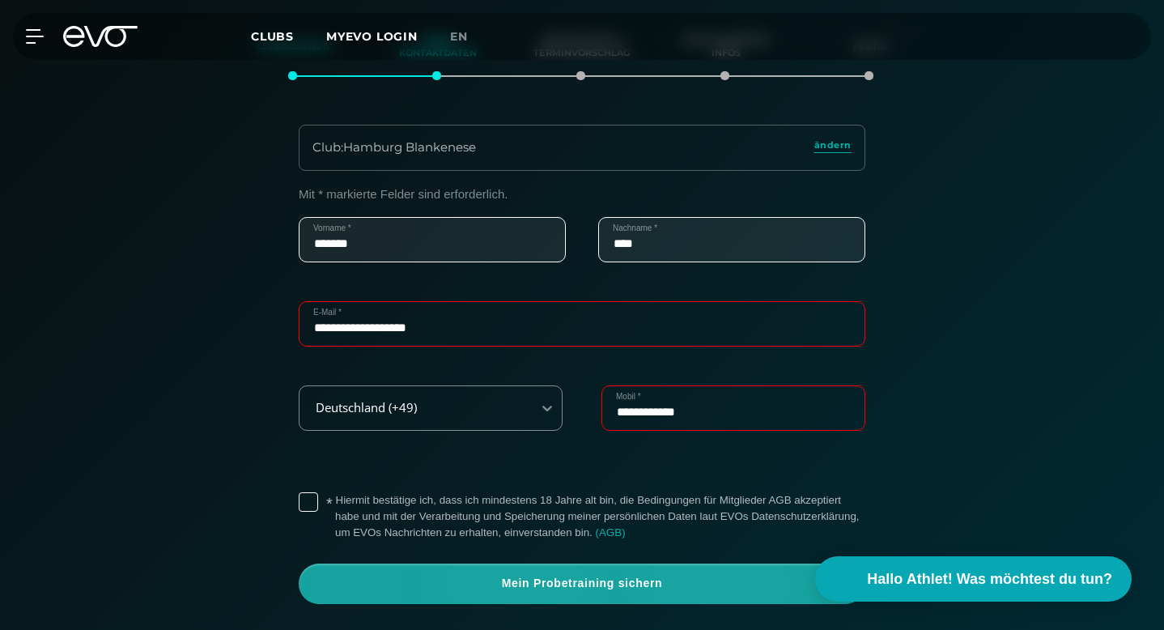
click at [587, 575] on span "Mein Probetraining sichern" at bounding box center [582, 583] width 528 height 16
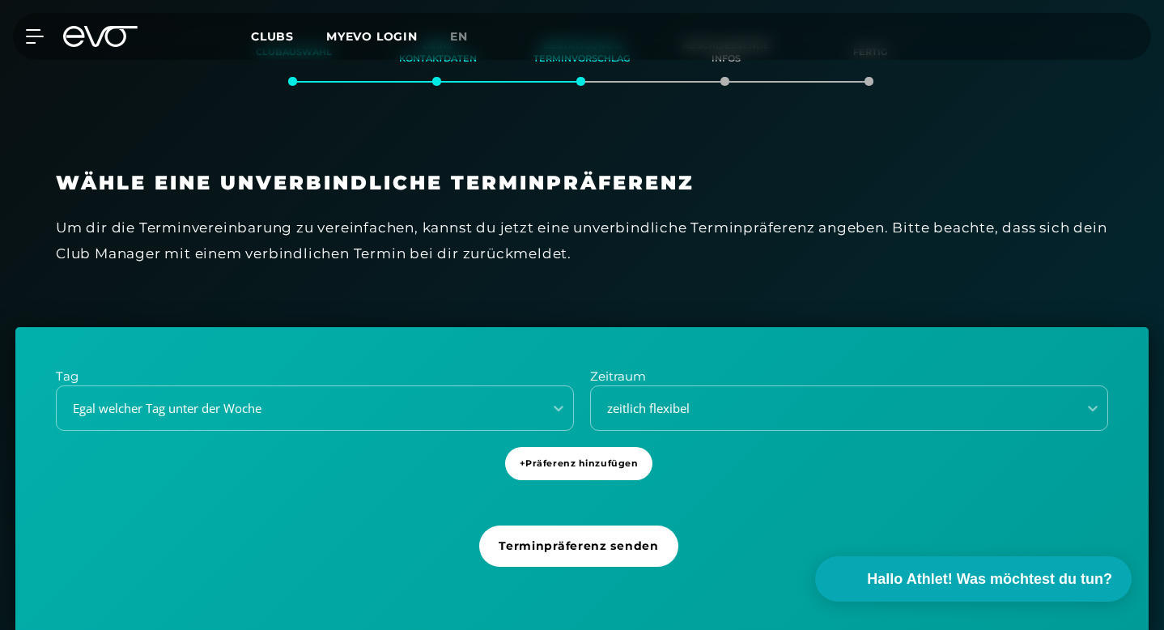
scroll to position [403, 0]
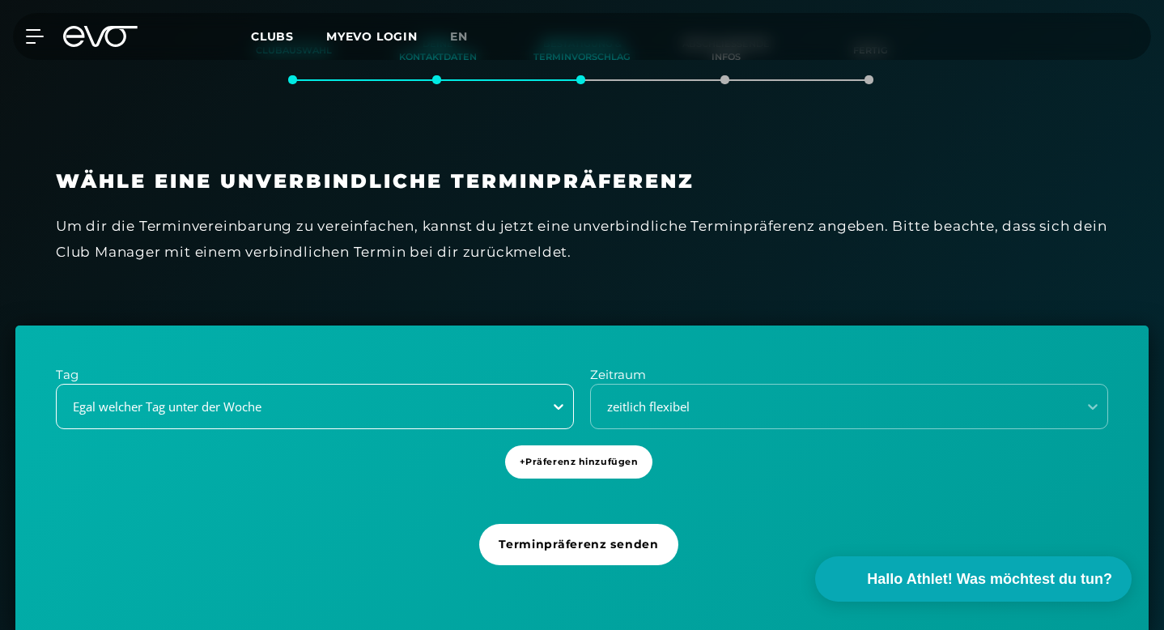
click at [547, 392] on div at bounding box center [558, 406] width 29 height 29
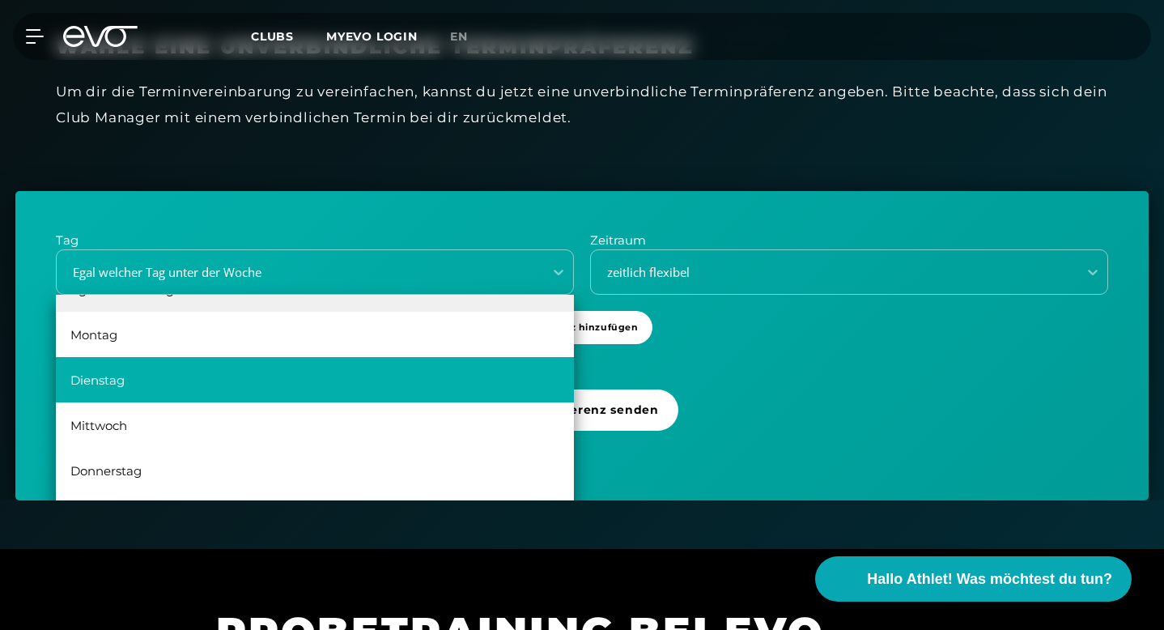
scroll to position [0, 0]
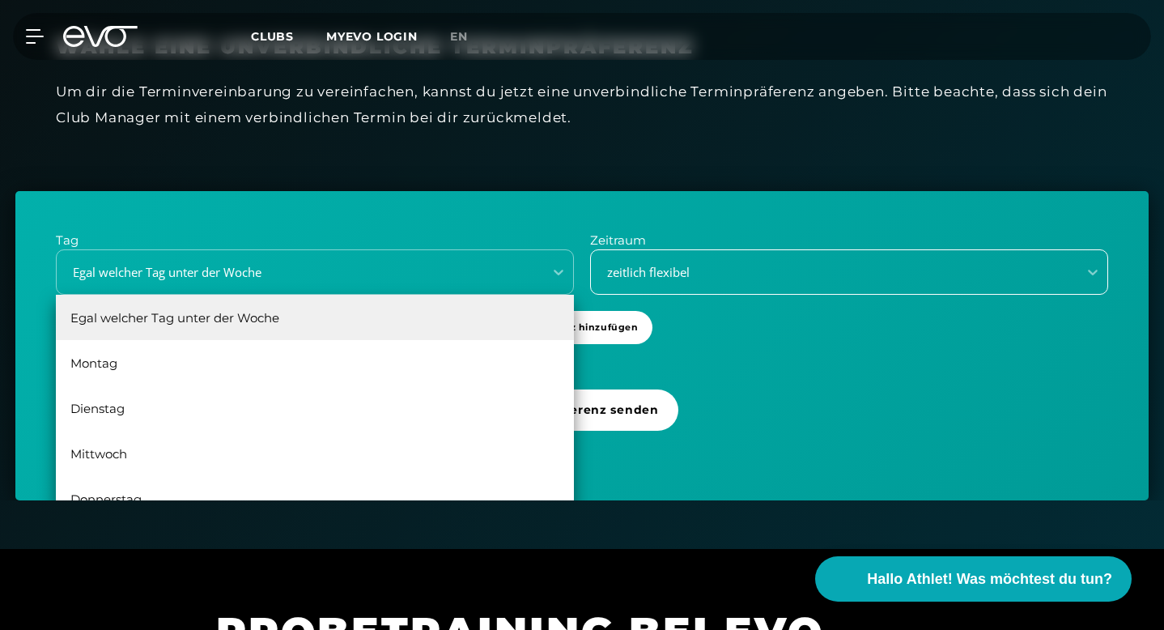
click at [787, 263] on div "zeitlich flexibel" at bounding box center [828, 272] width 473 height 19
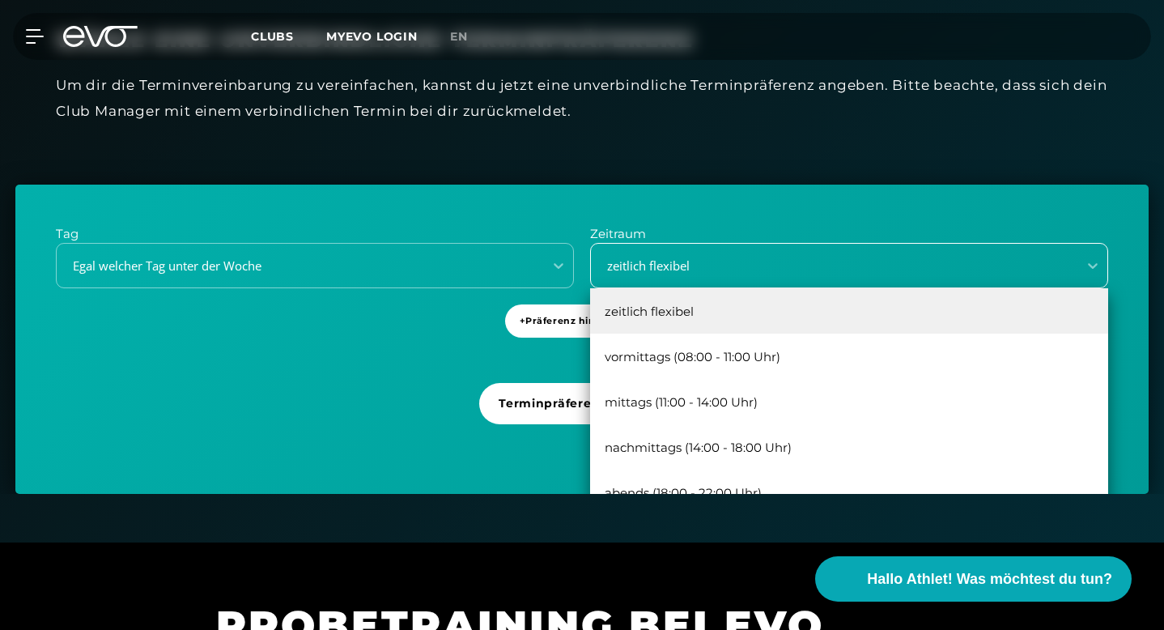
scroll to position [545, 0]
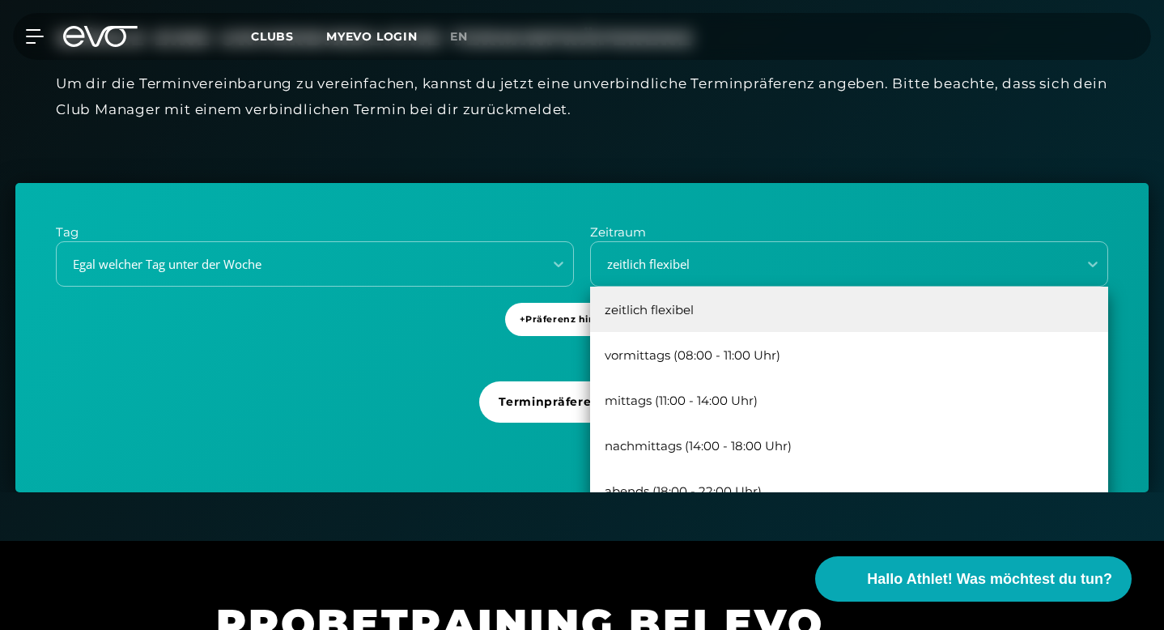
click at [825, 286] on div "zeitlich flexibel" at bounding box center [849, 308] width 518 height 45
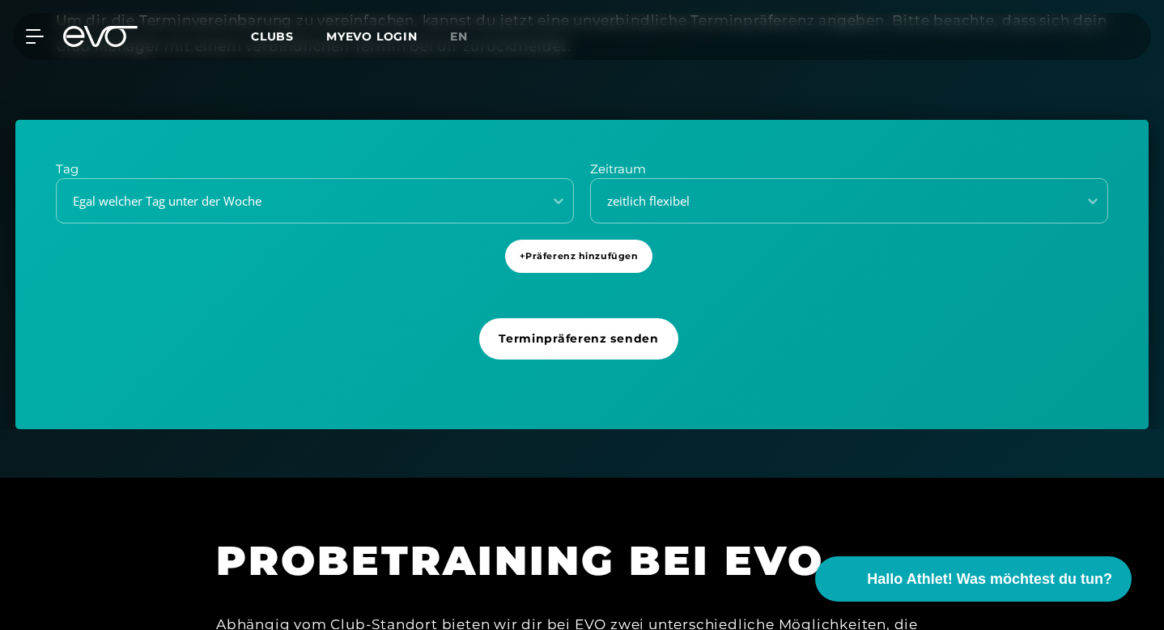
scroll to position [604, 0]
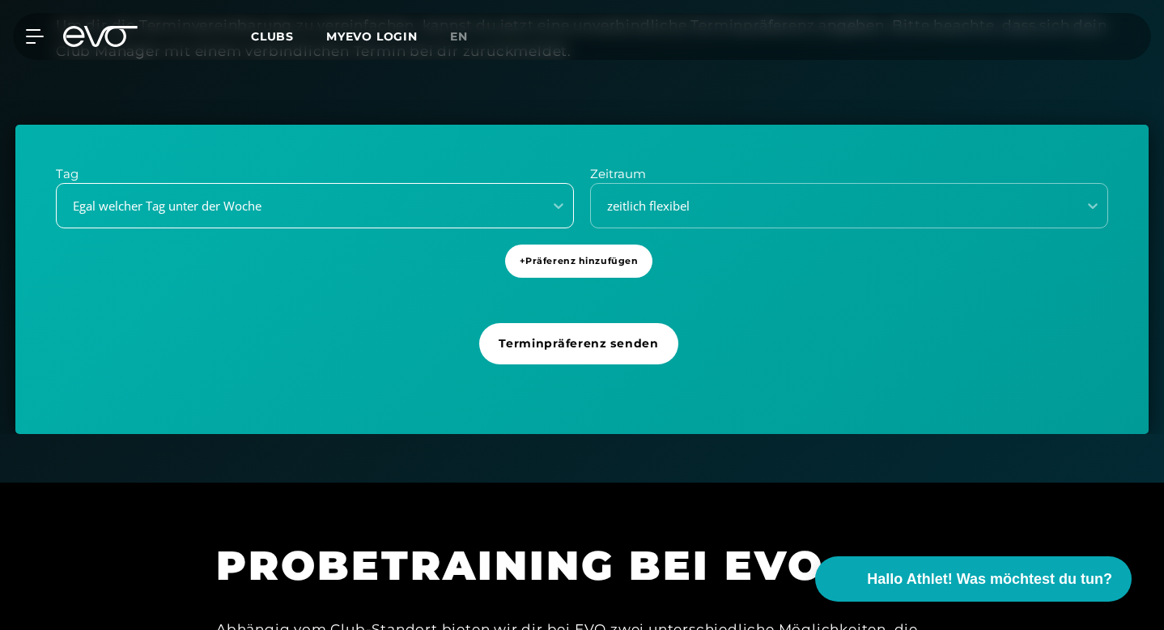
click at [527, 197] on div "Egal welcher Tag unter der Woche" at bounding box center [294, 206] width 473 height 19
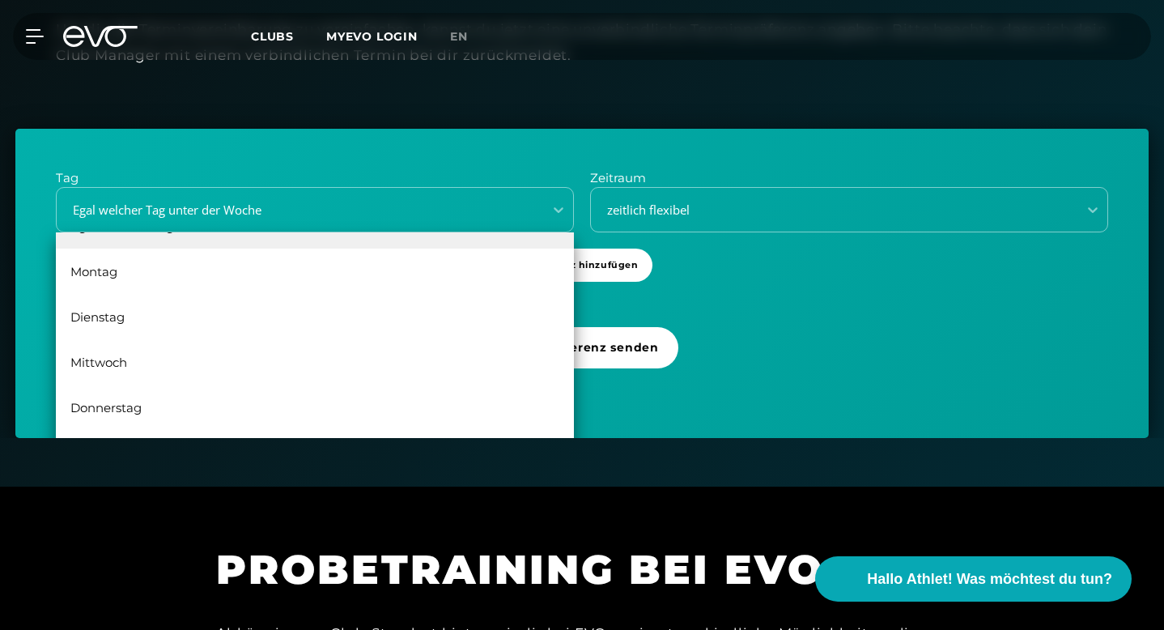
scroll to position [566, 0]
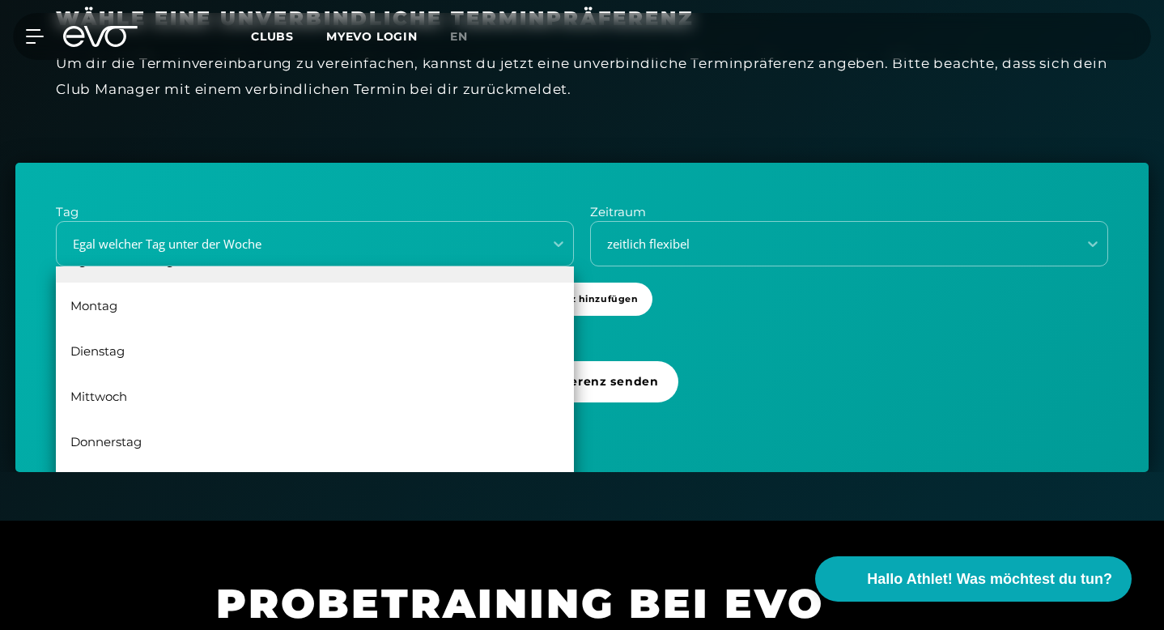
click at [758, 265] on div "Tag Donnerstag, 5 of 6. 6 results available. Use Up and Down to choose options,…" at bounding box center [581, 317] width 1133 height 309
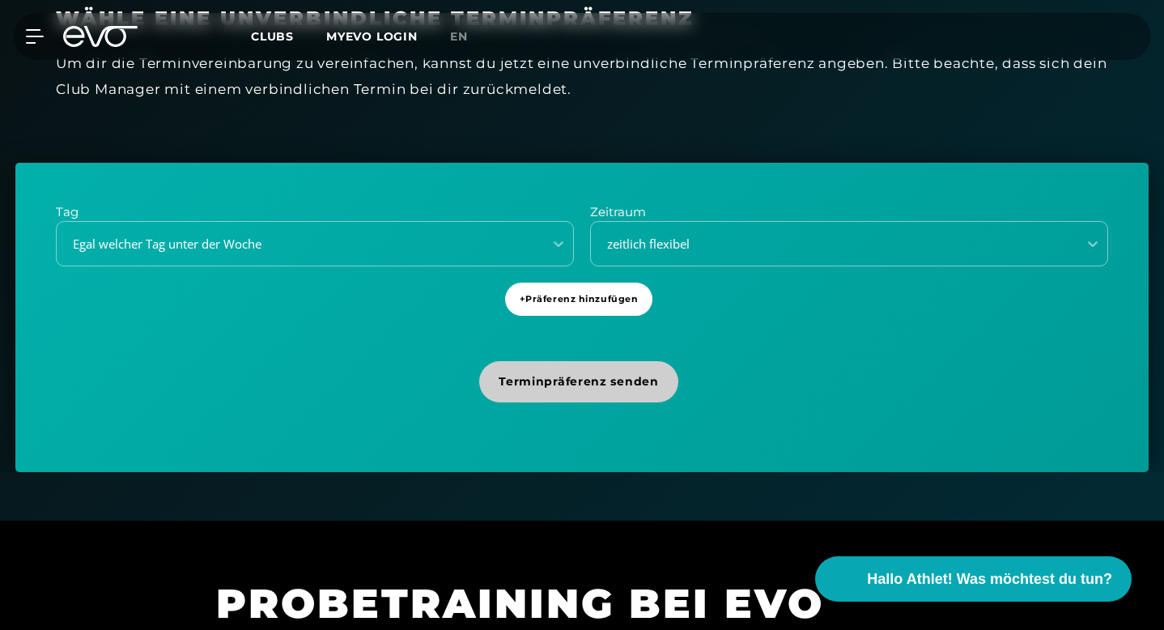
click at [610, 373] on span "Terminpräferenz senden" at bounding box center [577, 381] width 159 height 17
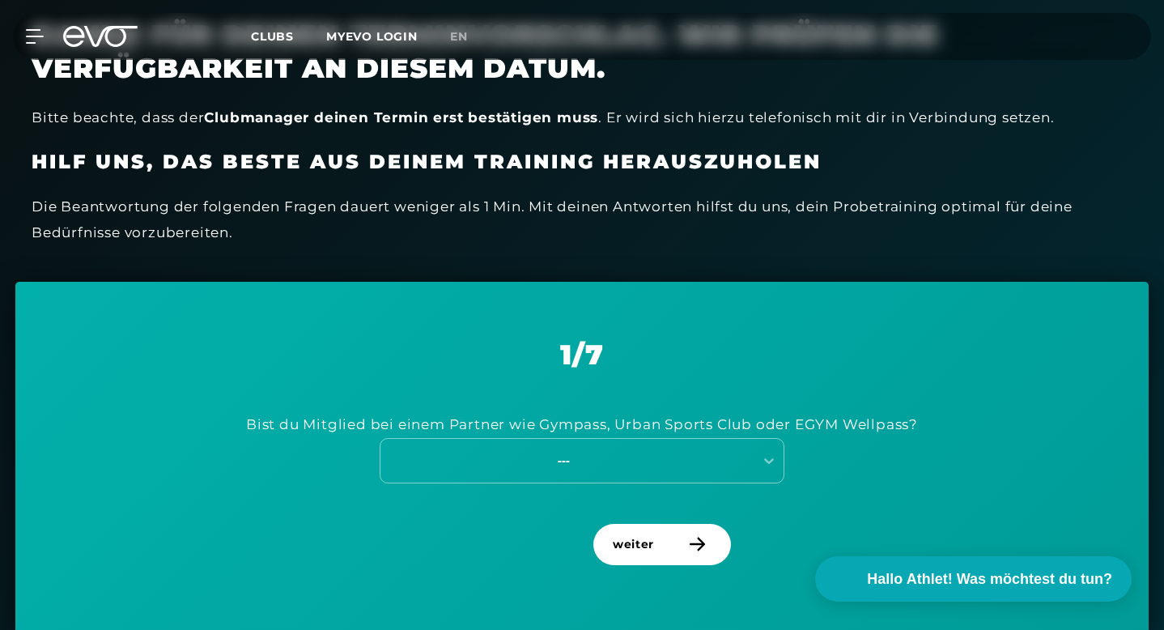
scroll to position [531, 0]
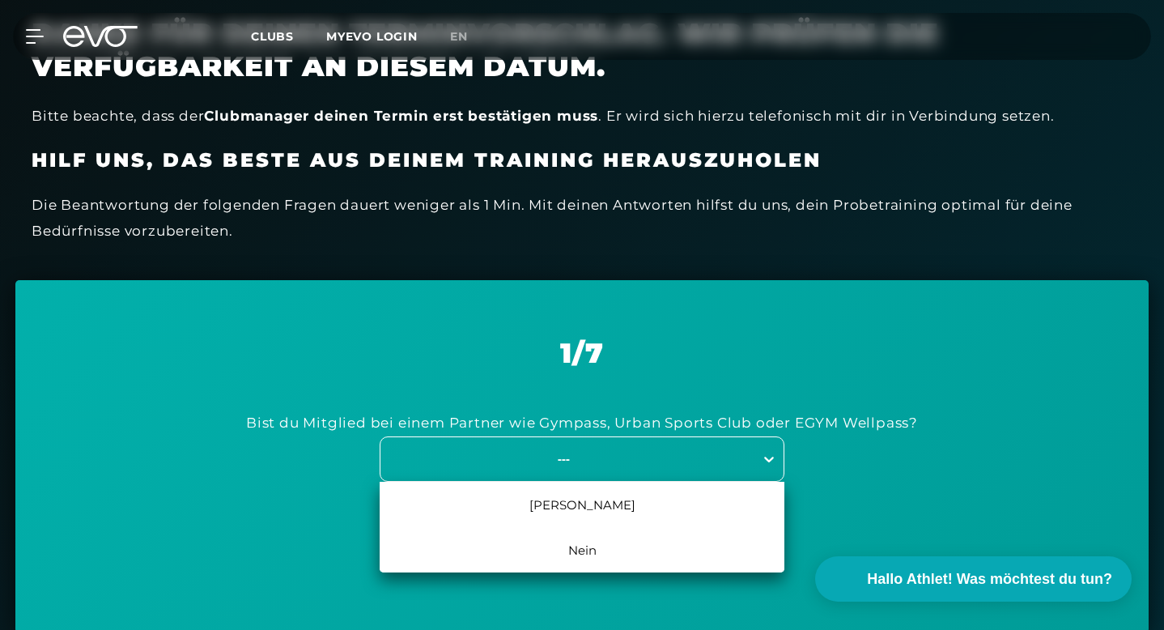
click at [763, 451] on icon at bounding box center [769, 459] width 16 height 16
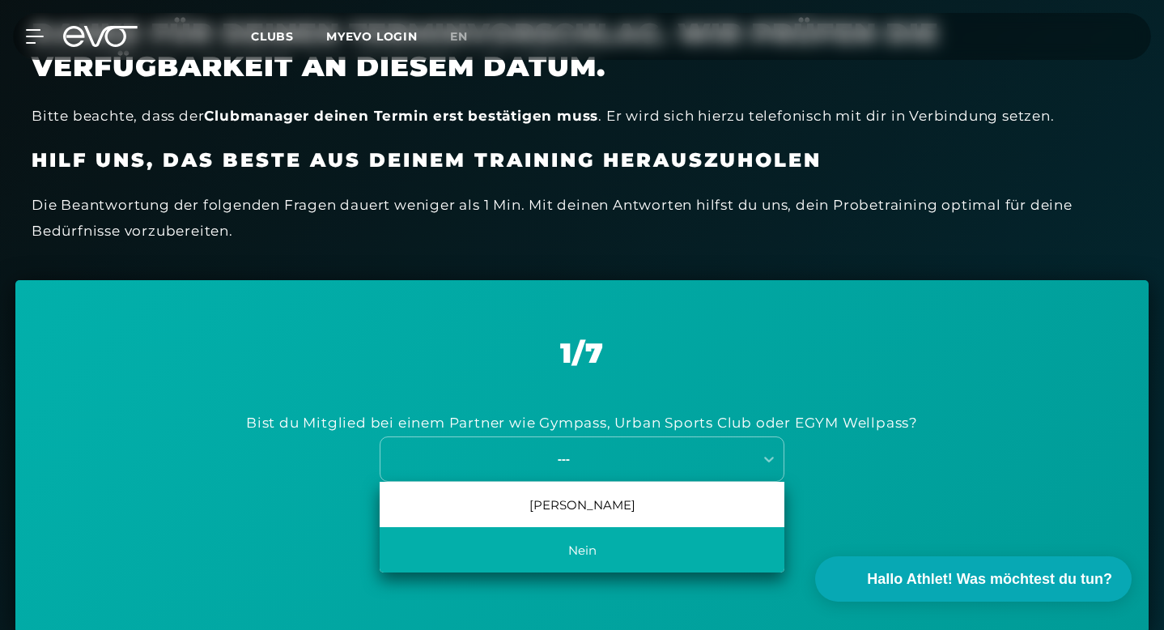
click at [623, 527] on div "Nein" at bounding box center [582, 549] width 405 height 45
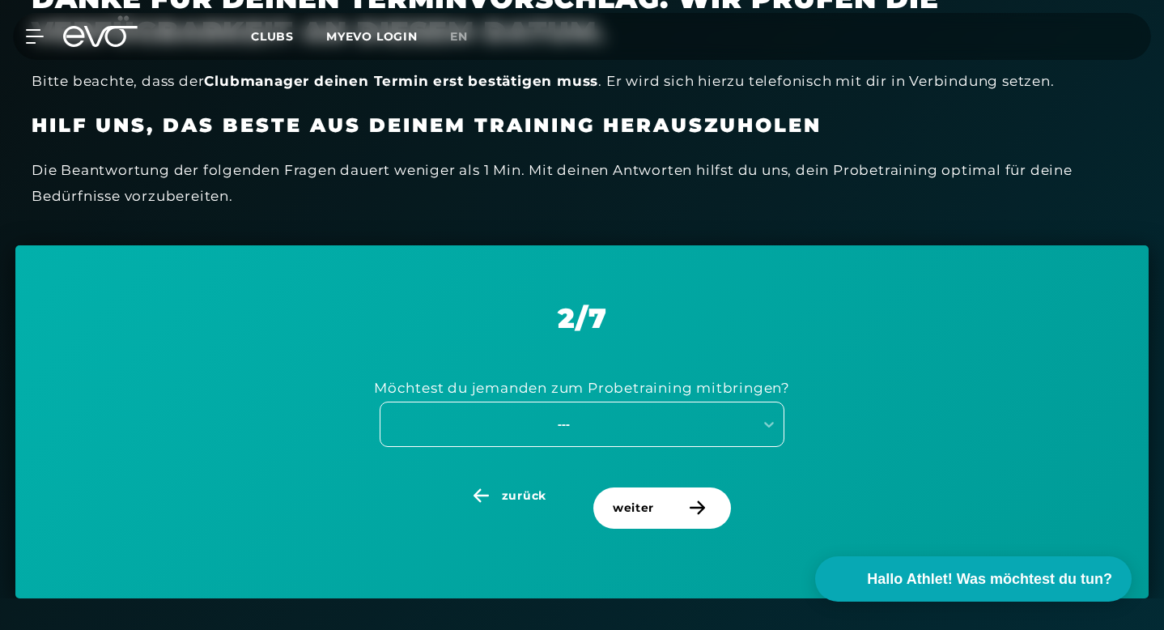
scroll to position [571, 0]
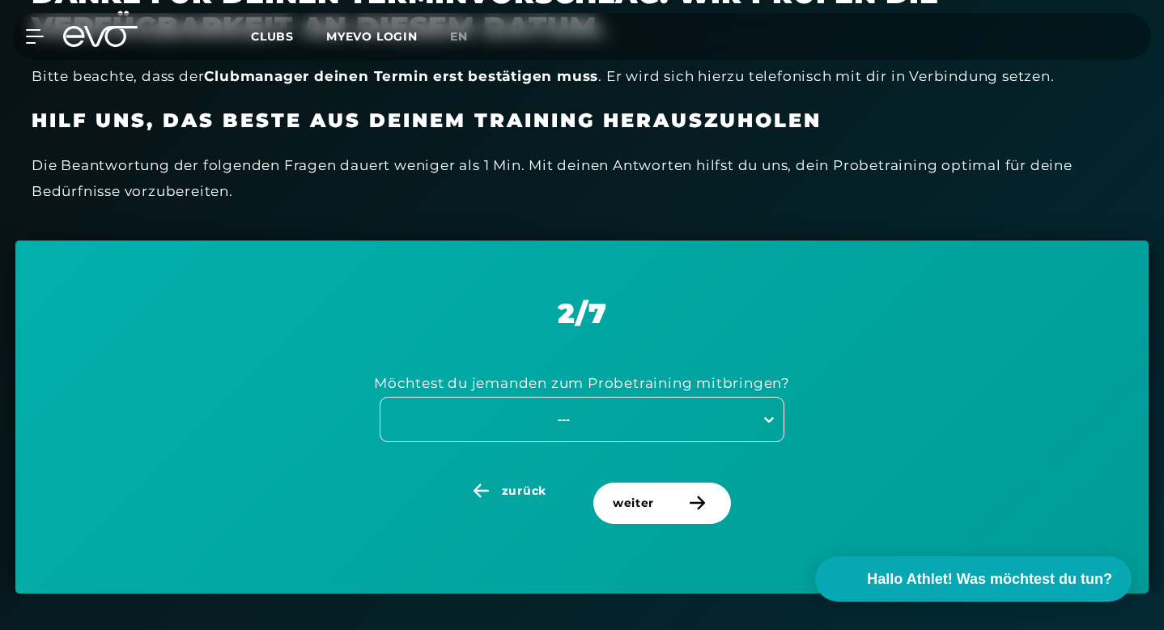
click at [770, 411] on icon at bounding box center [769, 419] width 16 height 16
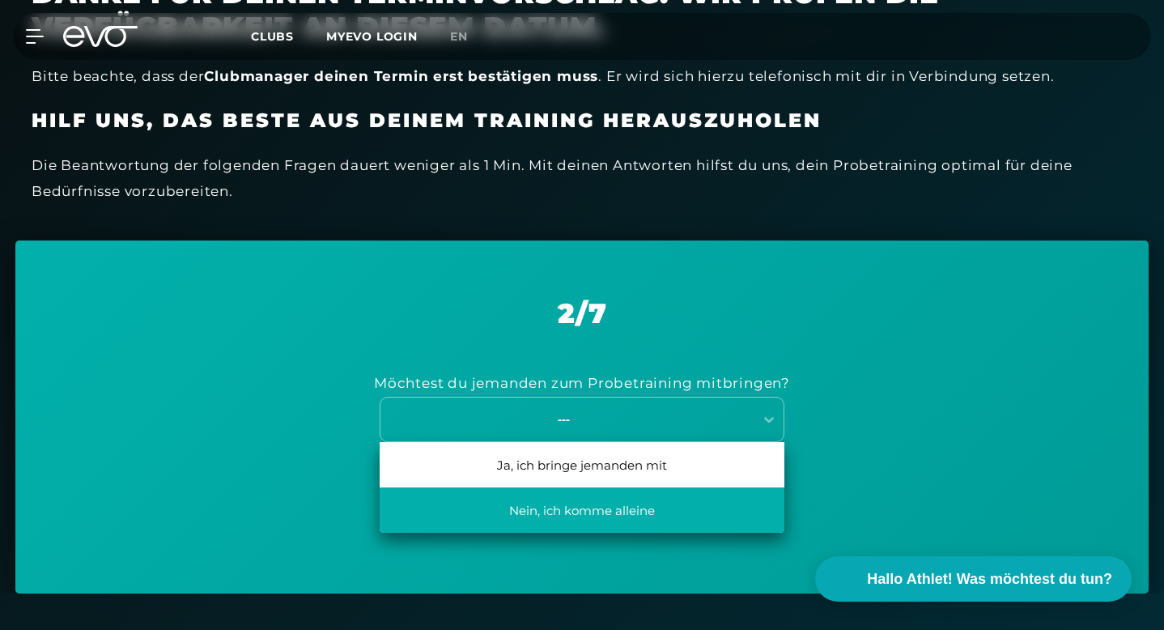
click at [715, 487] on div "Nein, ich komme alleine" at bounding box center [582, 509] width 405 height 45
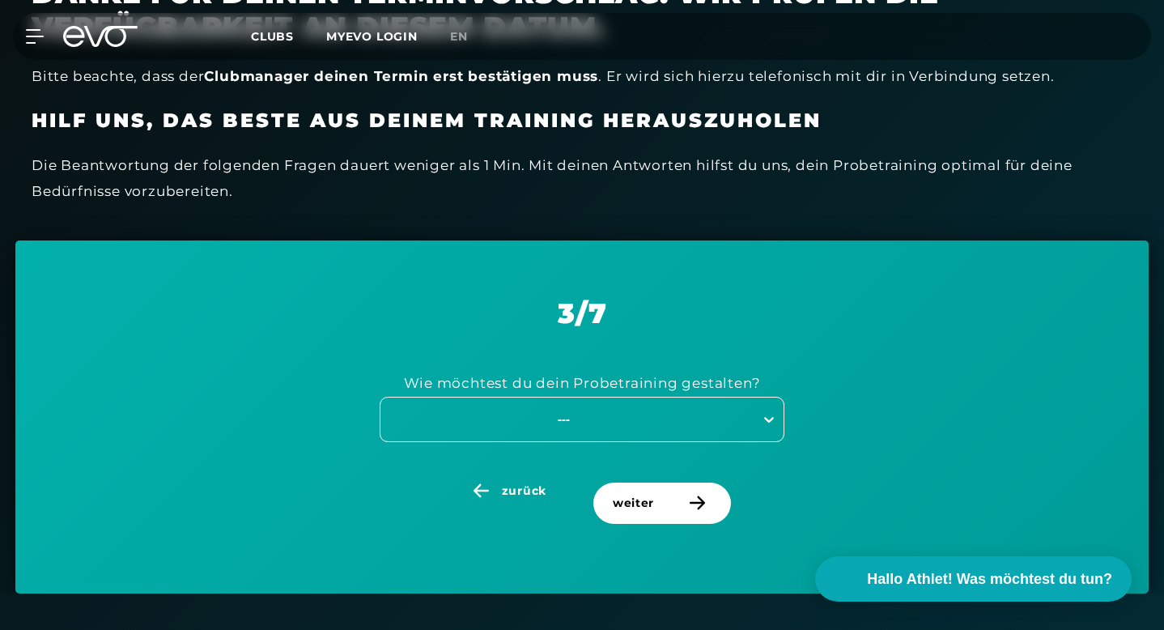
click at [775, 411] on icon at bounding box center [769, 419] width 16 height 16
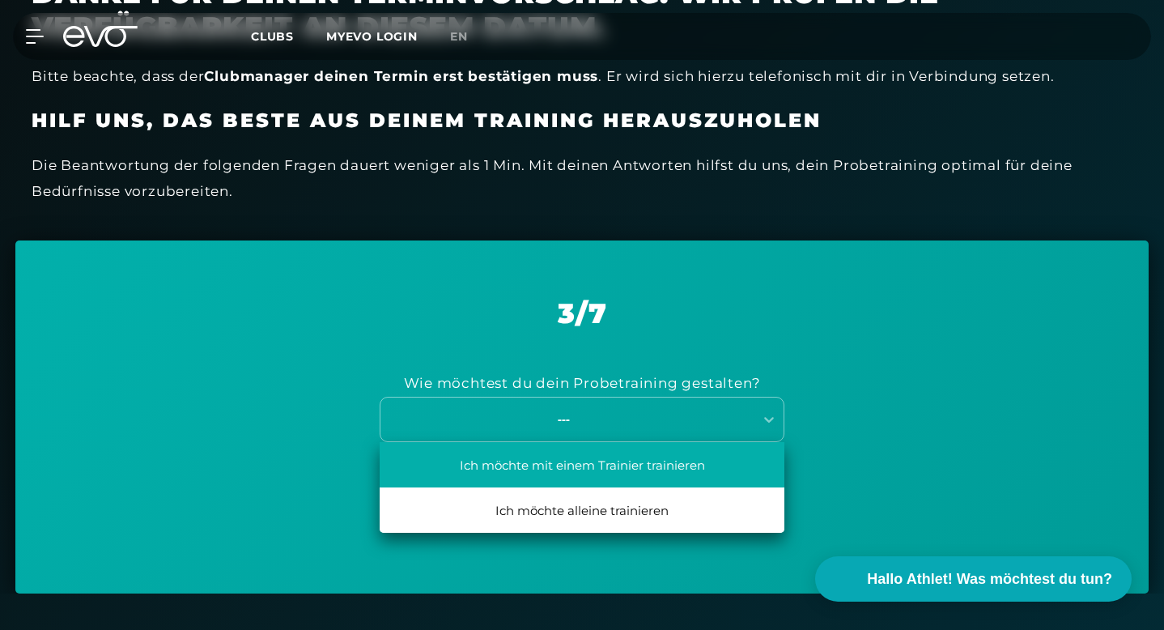
click at [738, 442] on div "Ich möchte mit einem Trainier trainieren" at bounding box center [582, 464] width 405 height 45
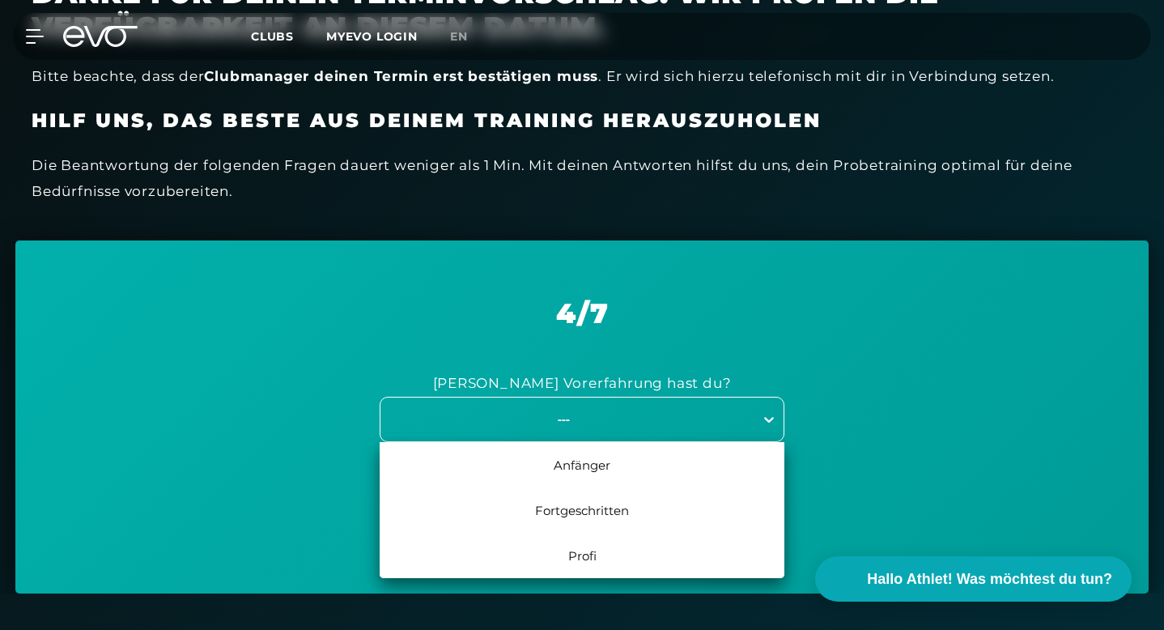
click at [768, 411] on icon at bounding box center [769, 419] width 16 height 16
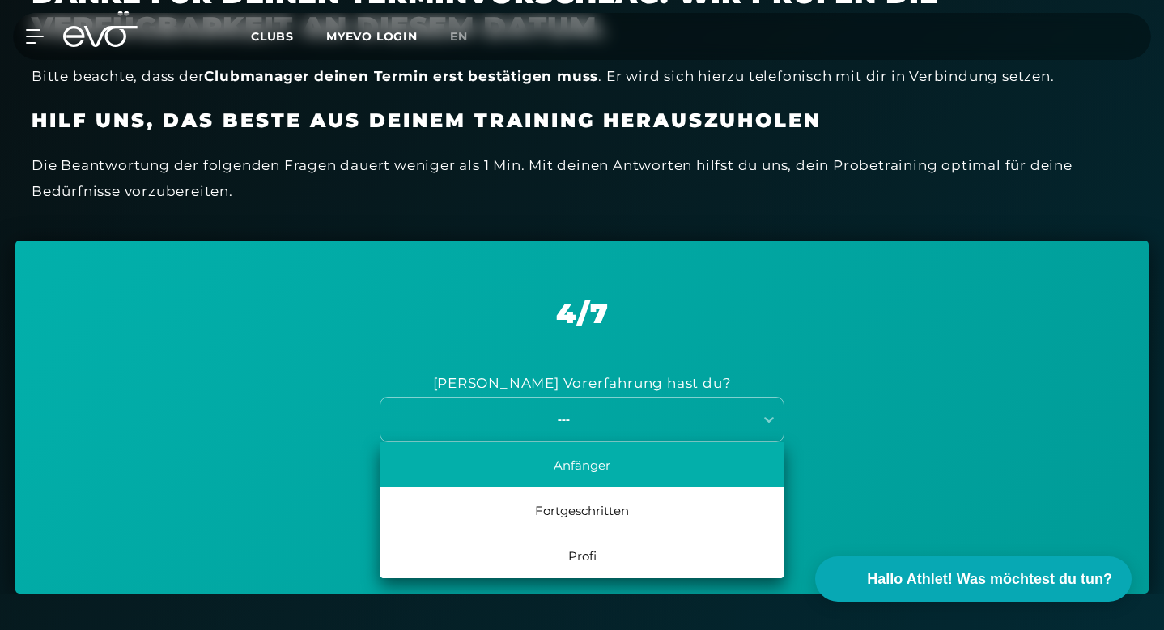
click at [725, 442] on div "Anfänger" at bounding box center [582, 464] width 405 height 45
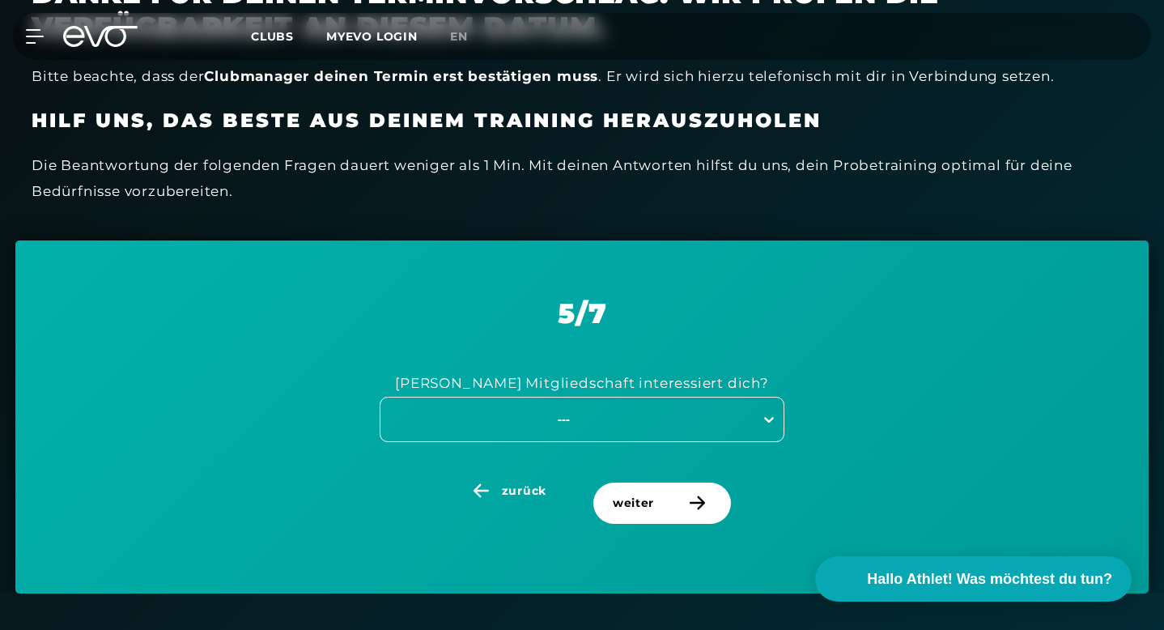
click at [759, 405] on div at bounding box center [768, 419] width 29 height 29
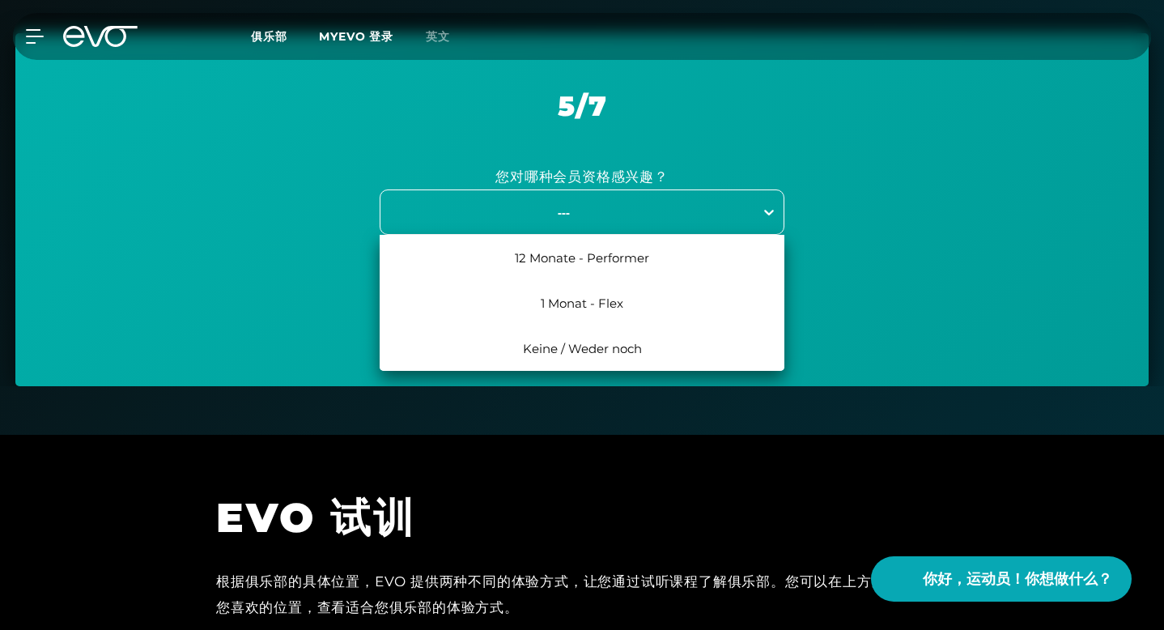
click at [758, 215] on div at bounding box center [768, 211] width 29 height 29
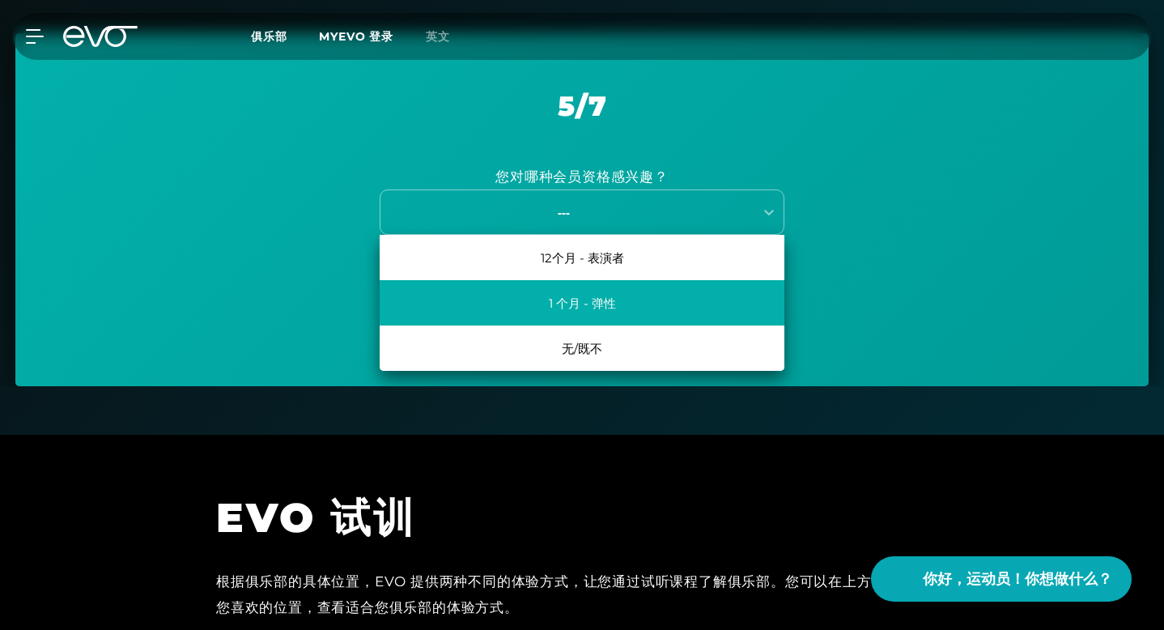
click at [675, 306] on div "1 个月 - 弹性" at bounding box center [582, 302] width 405 height 45
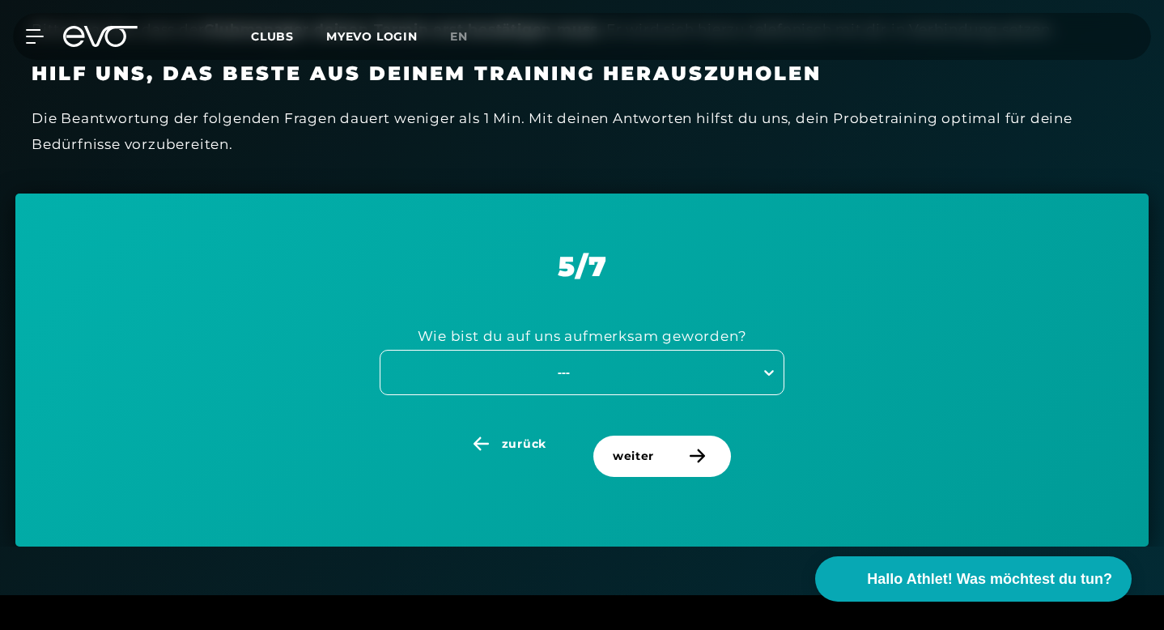
scroll to position [620, 0]
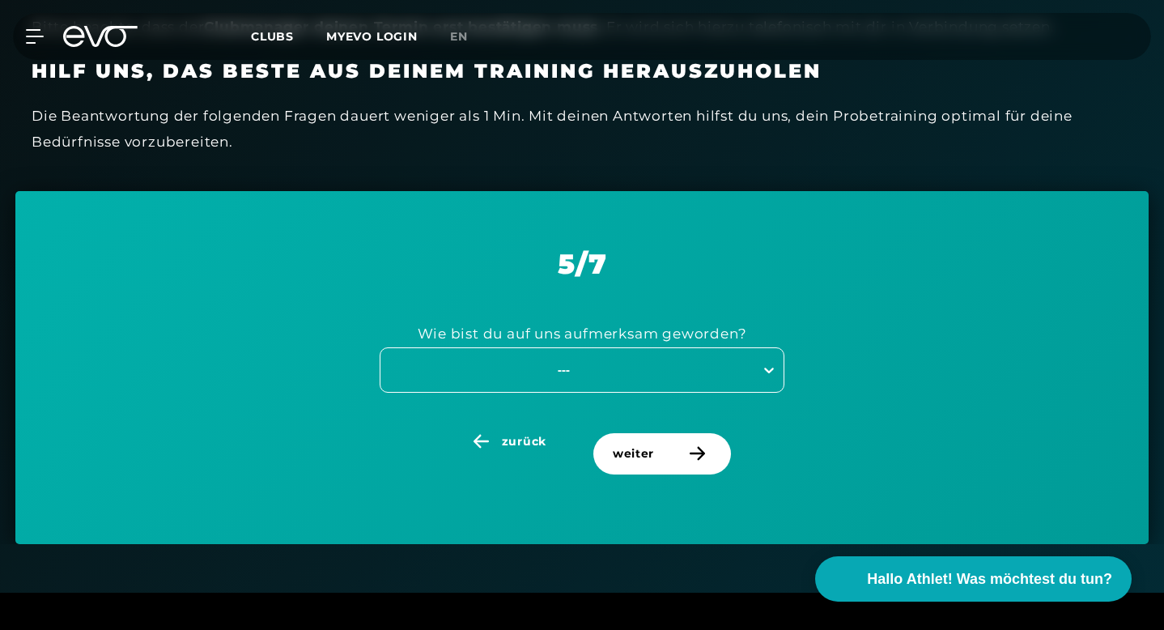
click at [761, 362] on icon at bounding box center [769, 370] width 16 height 16
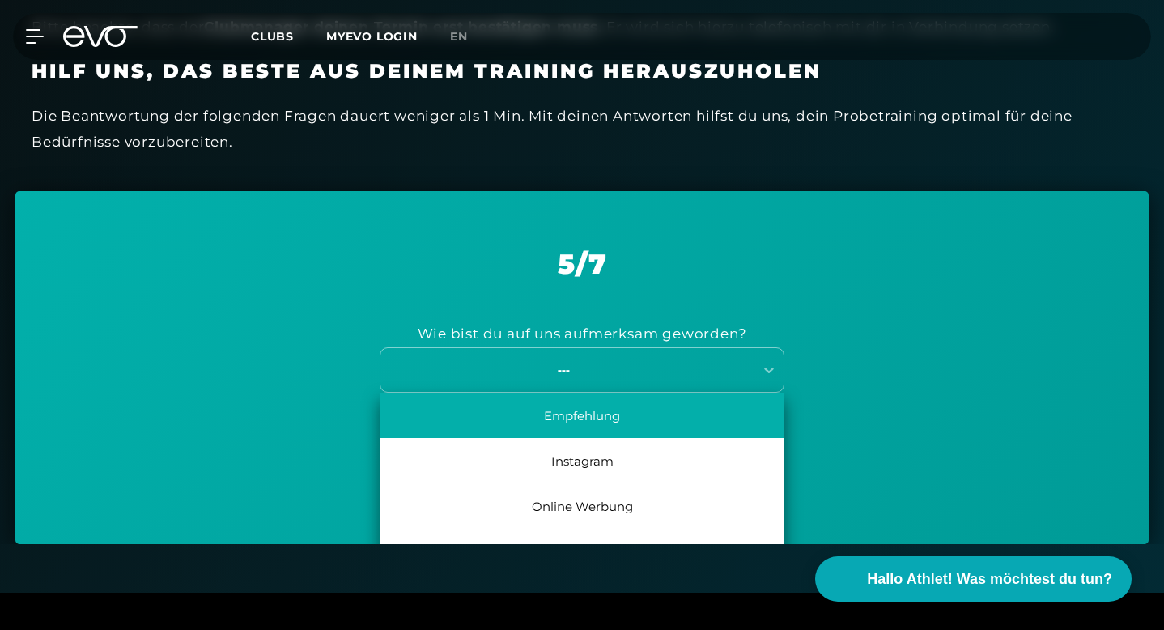
click at [751, 392] on div "Empfehlung" at bounding box center [582, 414] width 405 height 45
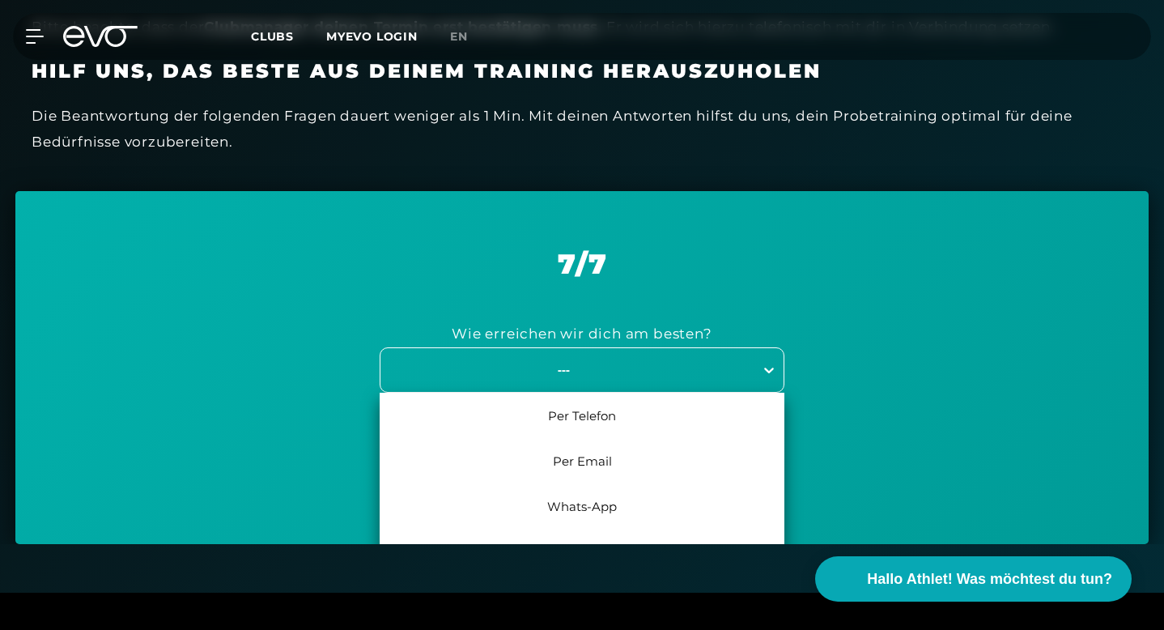
click at [762, 362] on icon at bounding box center [769, 370] width 16 height 16
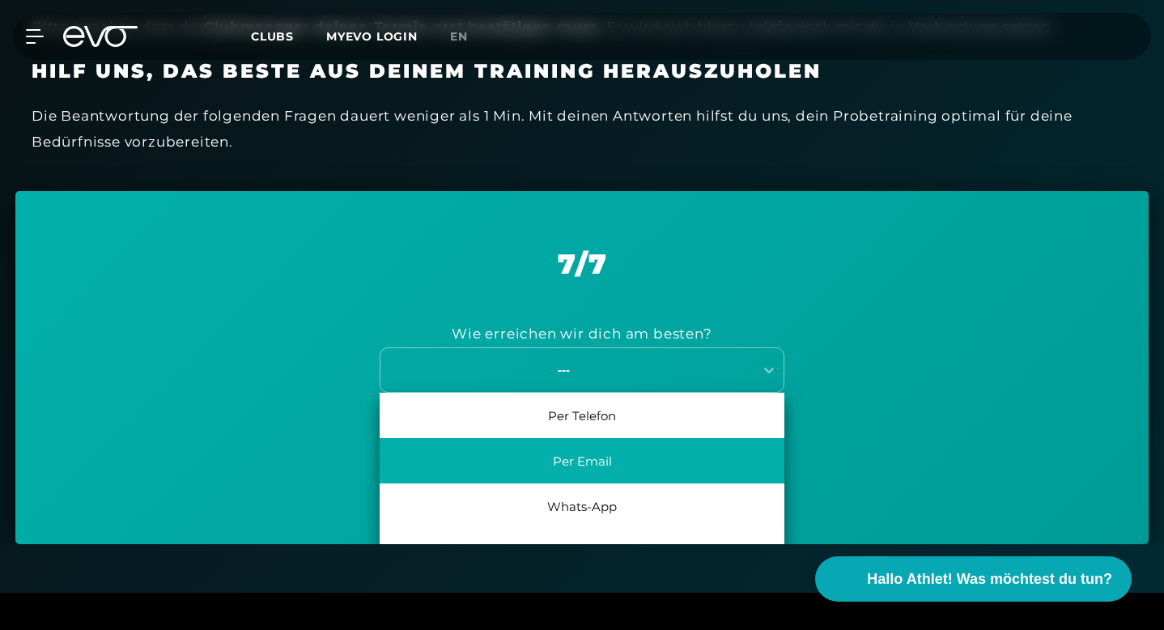
click at [715, 438] on div "Per Email" at bounding box center [582, 460] width 405 height 45
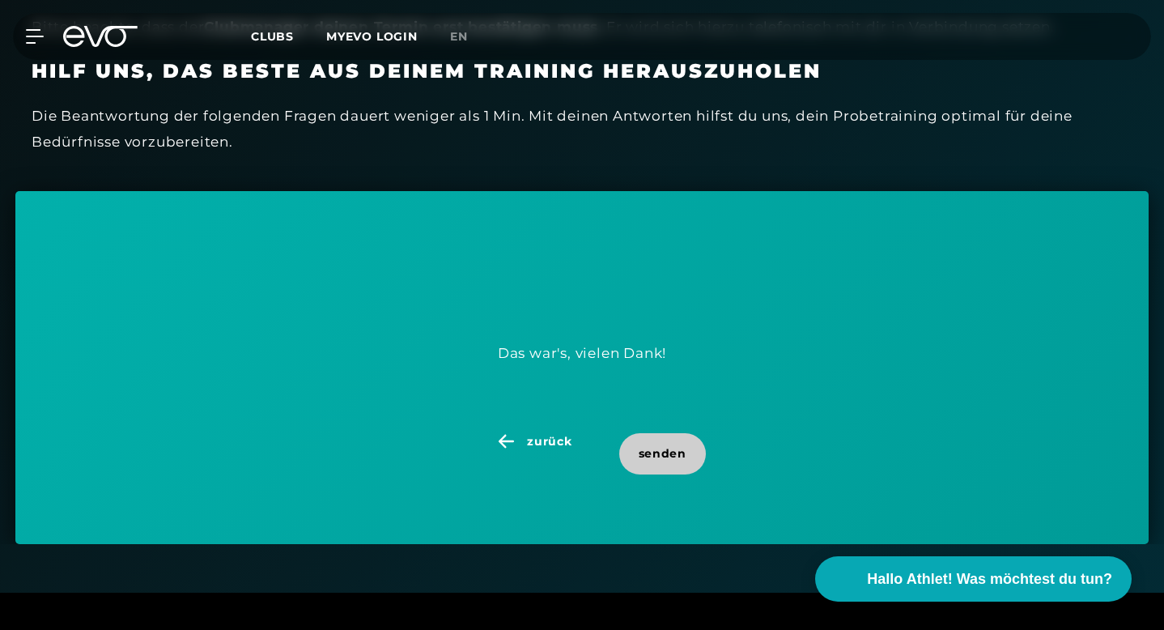
click at [654, 445] on span "senden" at bounding box center [662, 453] width 48 height 17
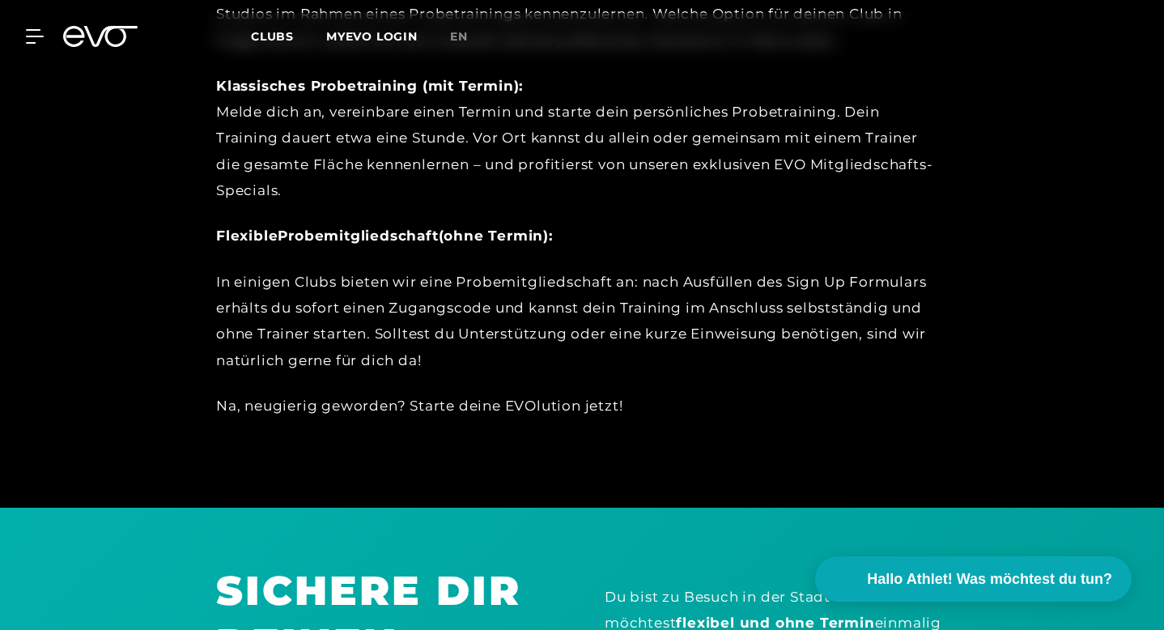
scroll to position [0, 0]
